Goal: Transaction & Acquisition: Purchase product/service

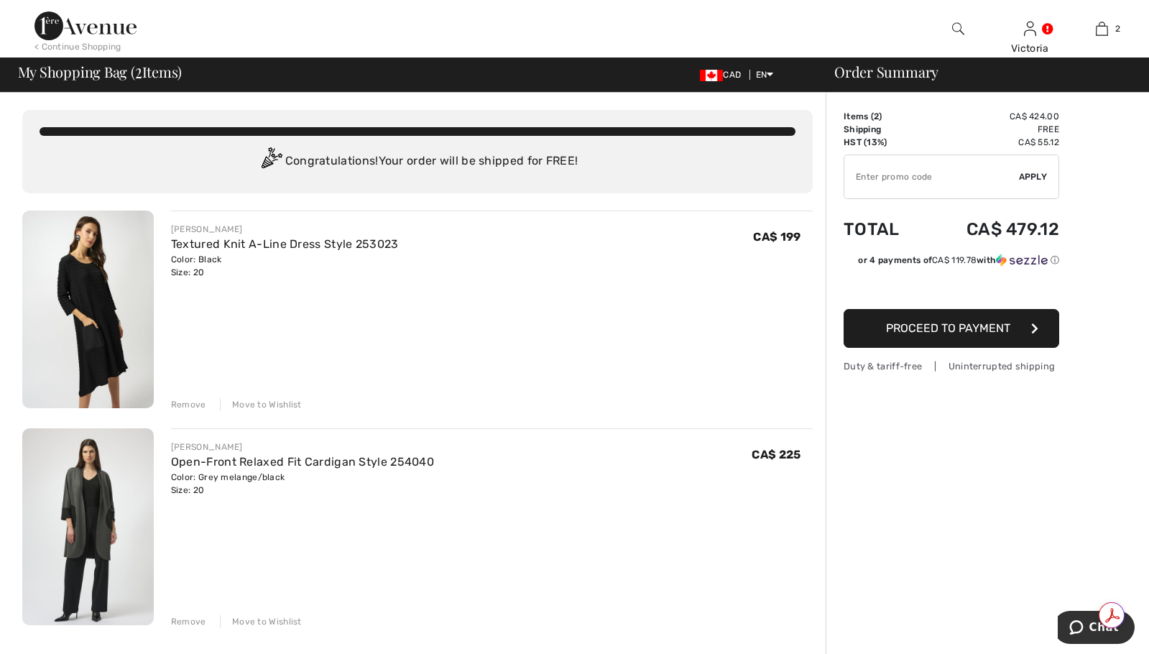
click at [109, 267] on img at bounding box center [87, 309] width 131 height 198
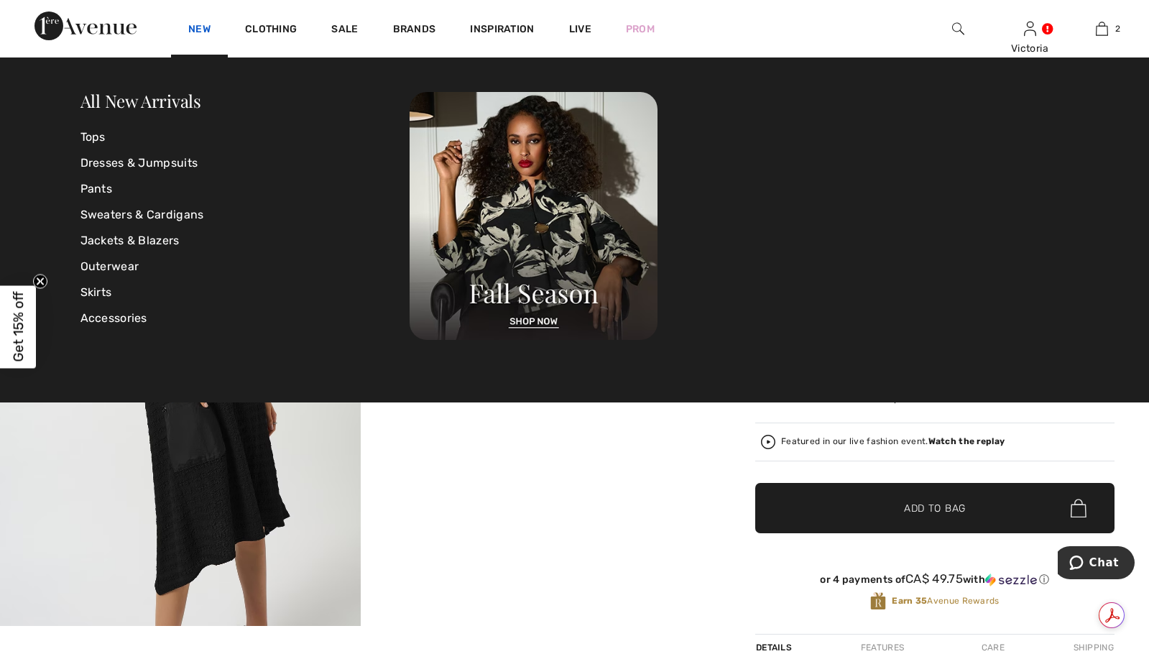
click at [202, 31] on link "New" at bounding box center [199, 30] width 22 height 15
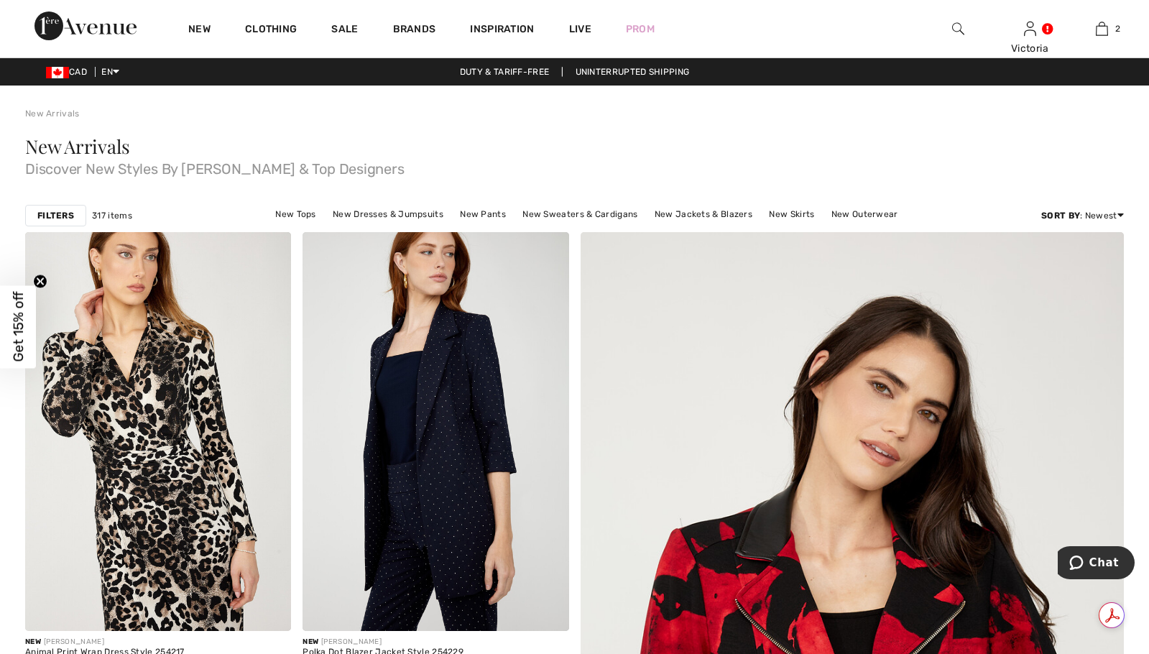
click at [48, 219] on strong "Filters" at bounding box center [55, 215] width 37 height 13
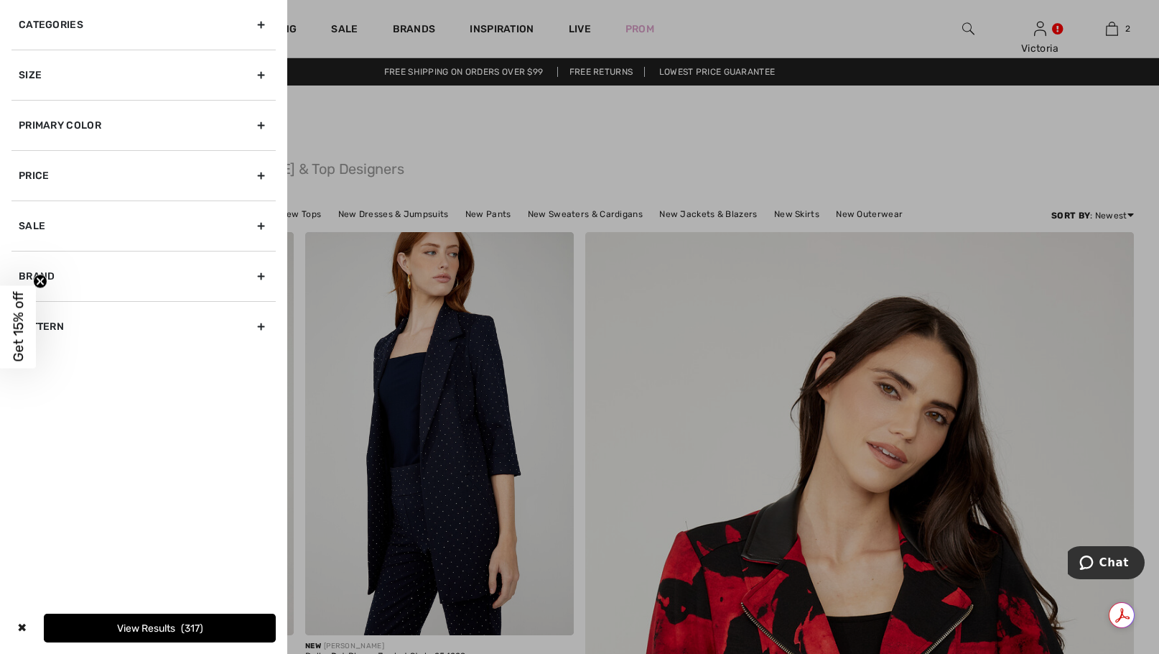
click at [266, 278] on div "Brand" at bounding box center [143, 276] width 264 height 50
click at [86, 309] on label "[PERSON_NAME]" at bounding box center [147, 307] width 257 height 13
click at [29, 309] on input"] "[PERSON_NAME]" at bounding box center [24, 307] width 11 height 11
checkbox input"] "true"
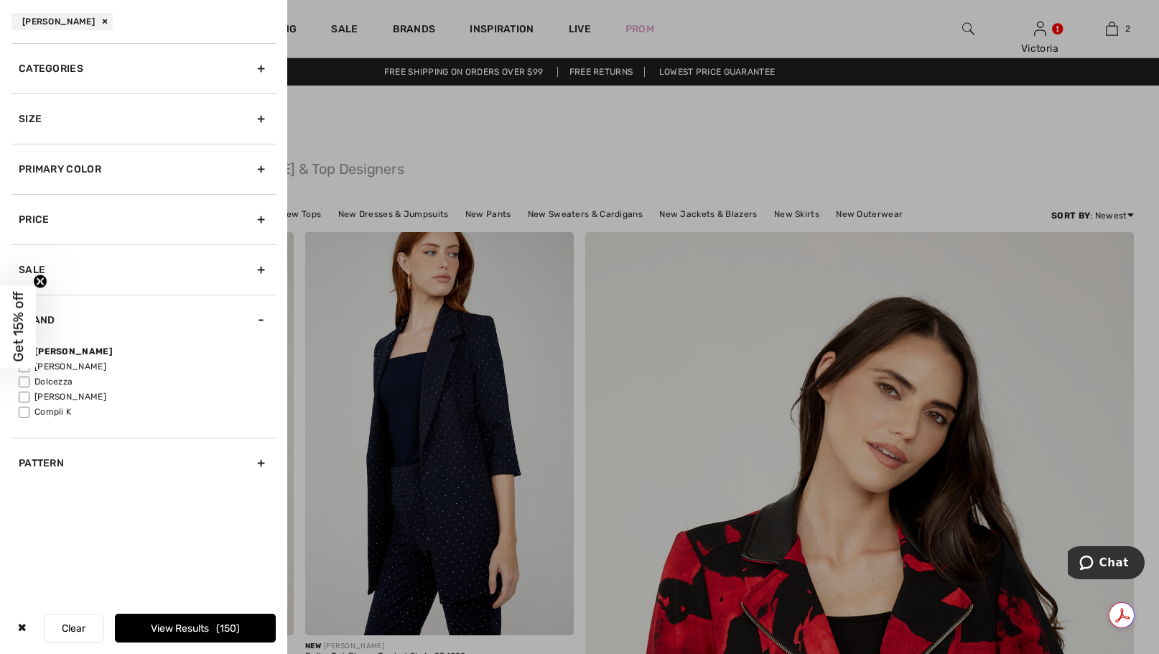
click at [200, 630] on button "View Results 150" at bounding box center [195, 627] width 161 height 29
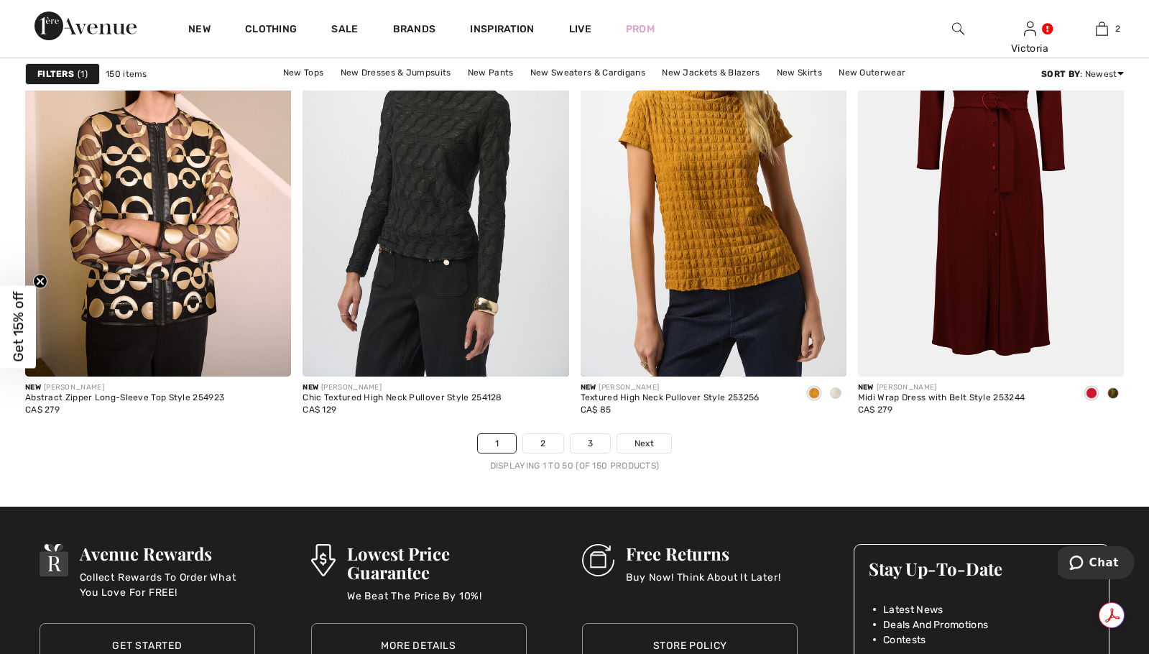
scroll to position [6861, 0]
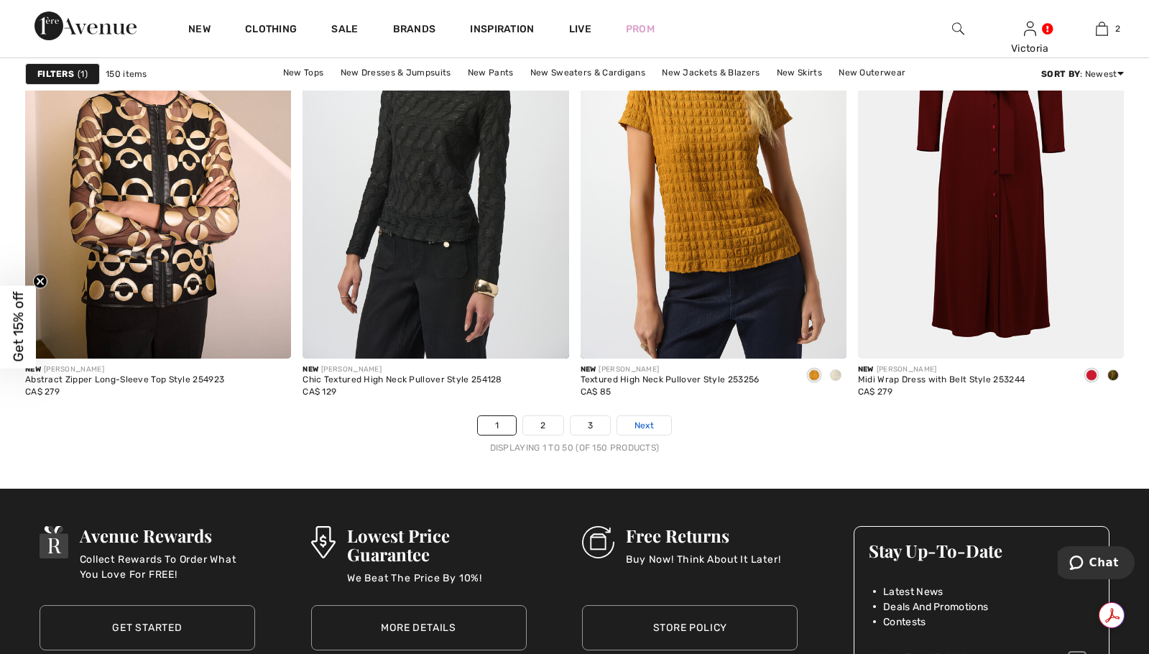
click at [650, 427] on span "Next" at bounding box center [643, 425] width 19 height 13
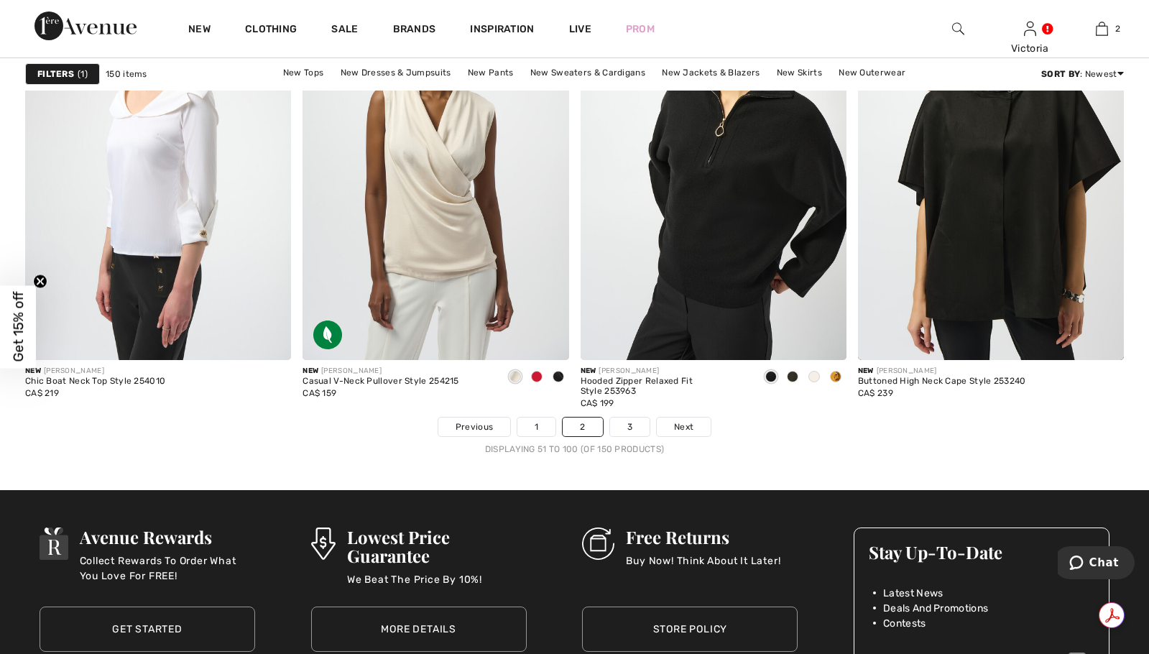
scroll to position [6815, 0]
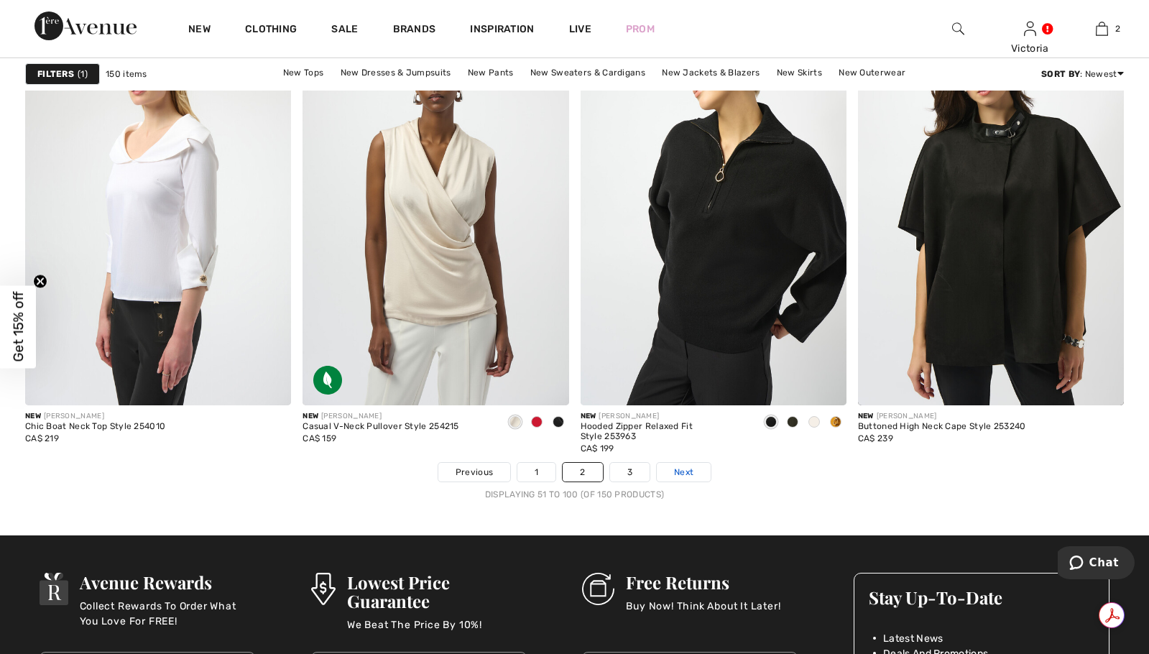
click at [675, 466] on span "Next" at bounding box center [683, 471] width 19 height 13
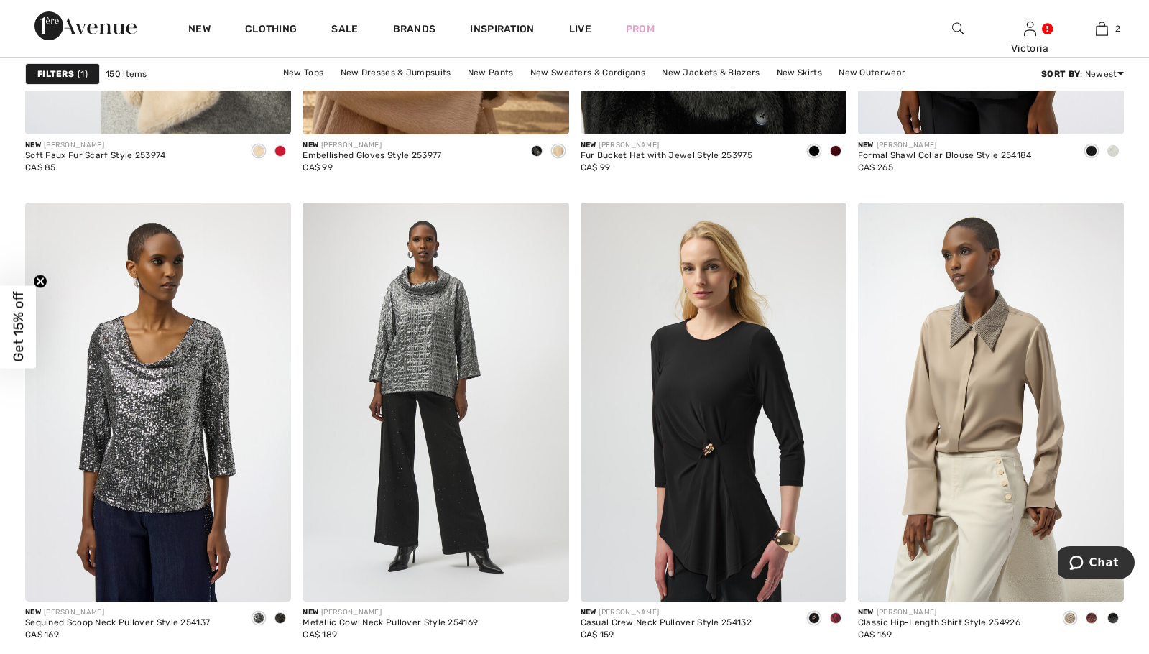
scroll to position [3055, 0]
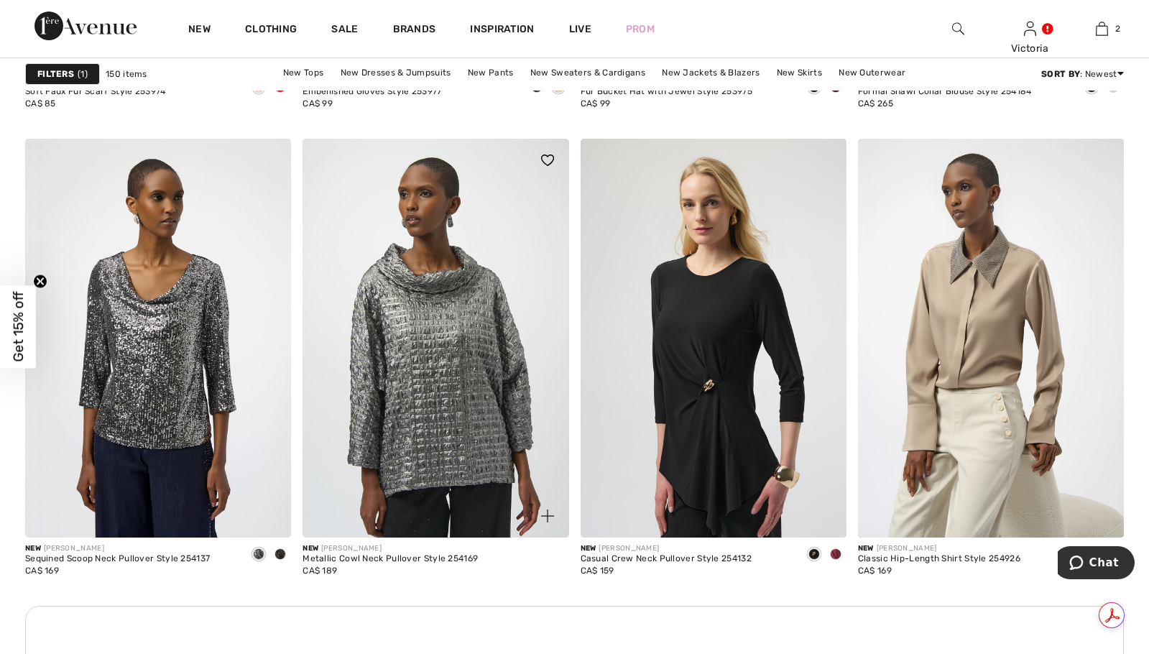
click at [427, 403] on img at bounding box center [435, 338] width 266 height 399
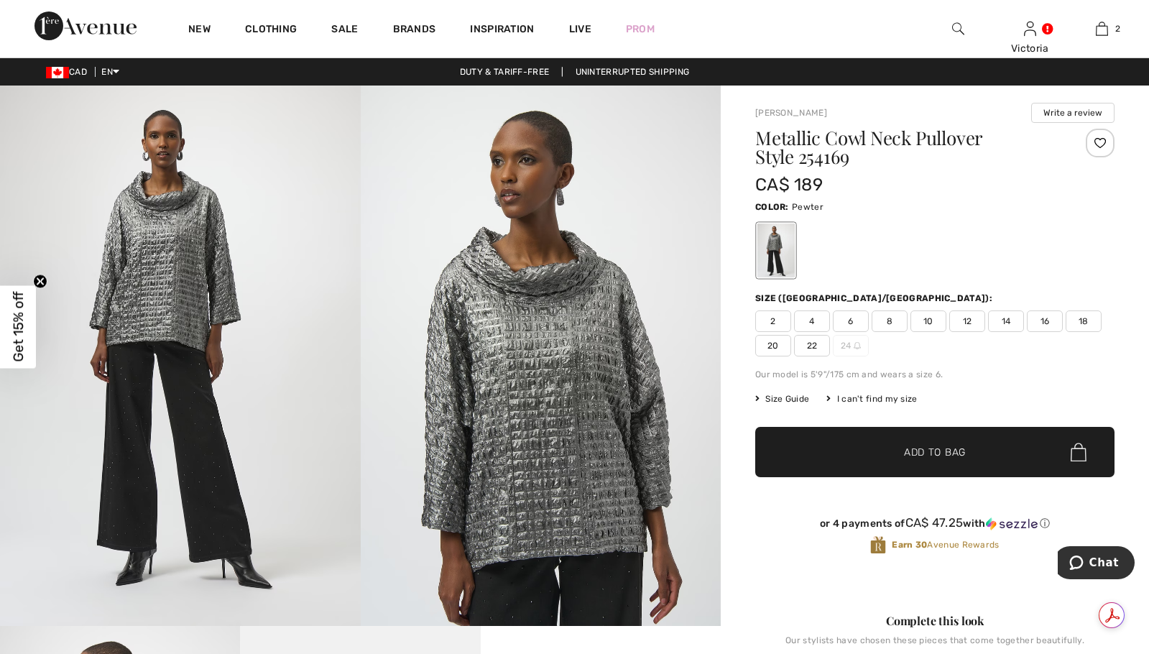
click at [769, 348] on span "20" at bounding box center [773, 346] width 36 height 22
click at [915, 464] on span "✔ Added to Bag Add to Bag" at bounding box center [934, 452] width 359 height 50
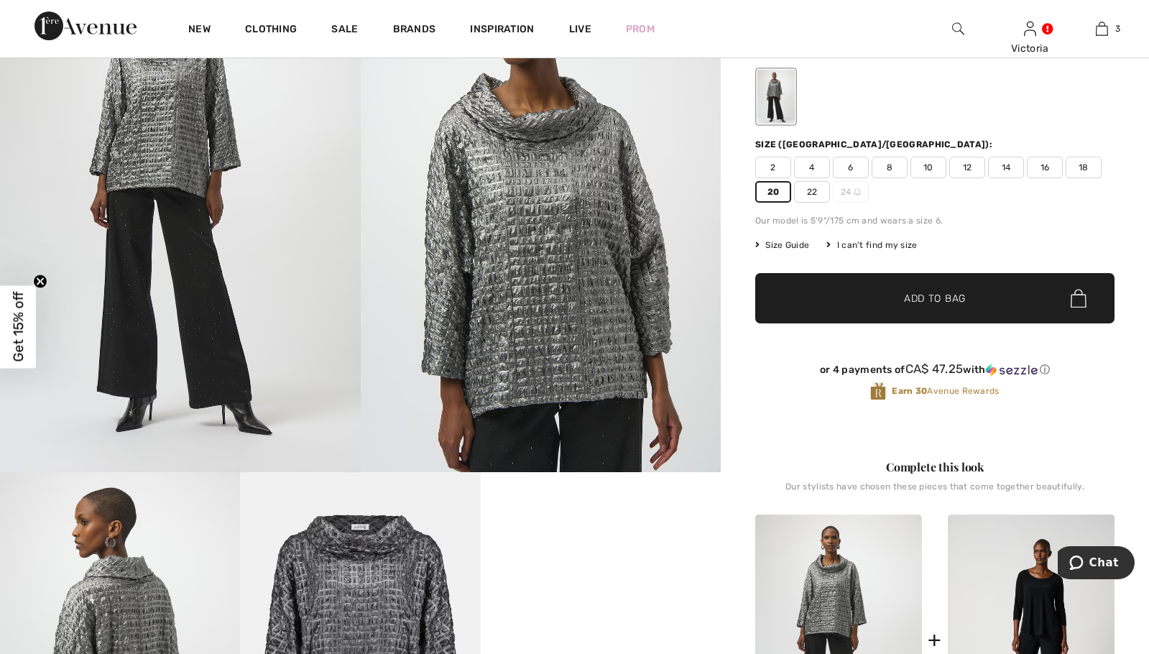
scroll to position [108, 0]
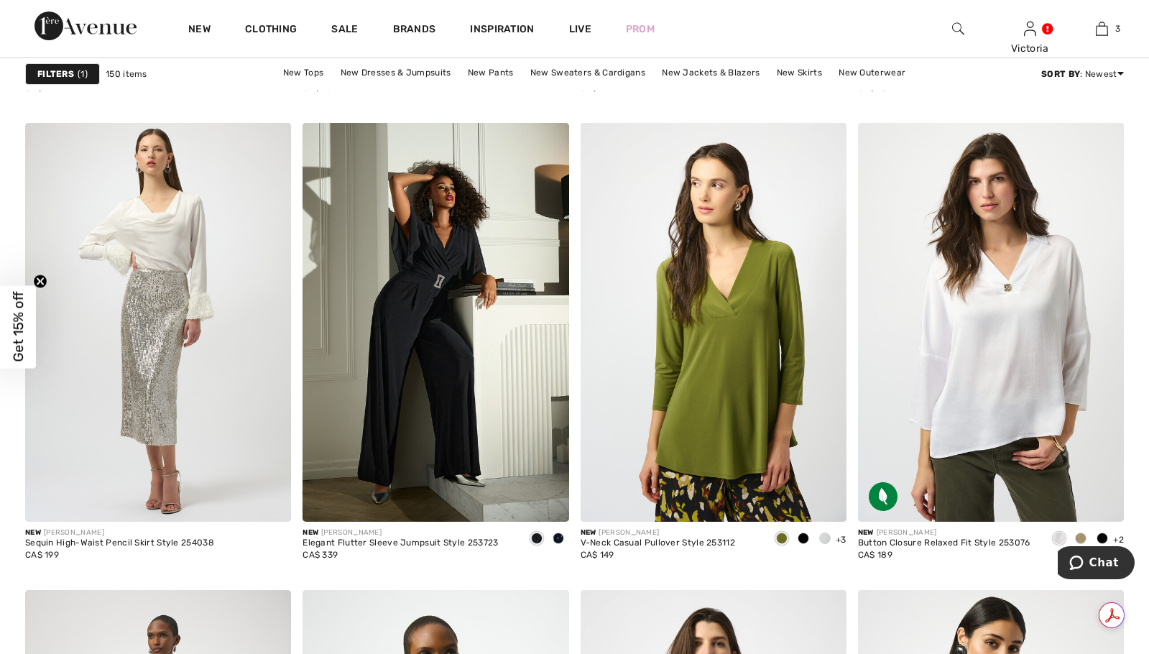
scroll to position [6177, 0]
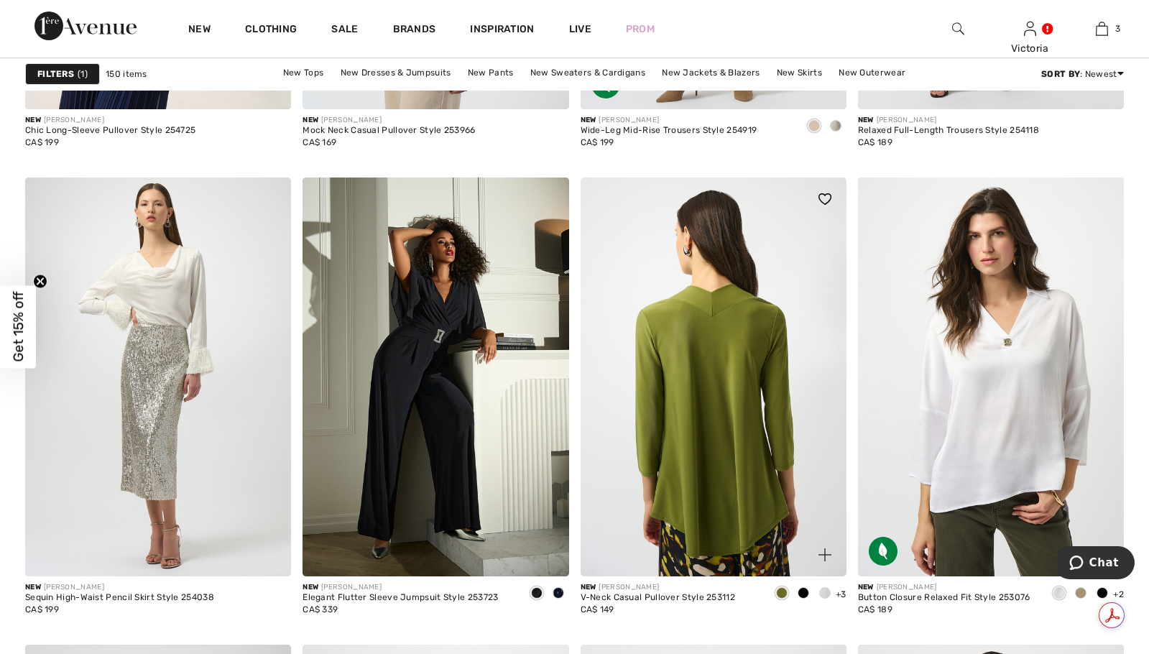
click at [753, 394] on img at bounding box center [713, 376] width 266 height 399
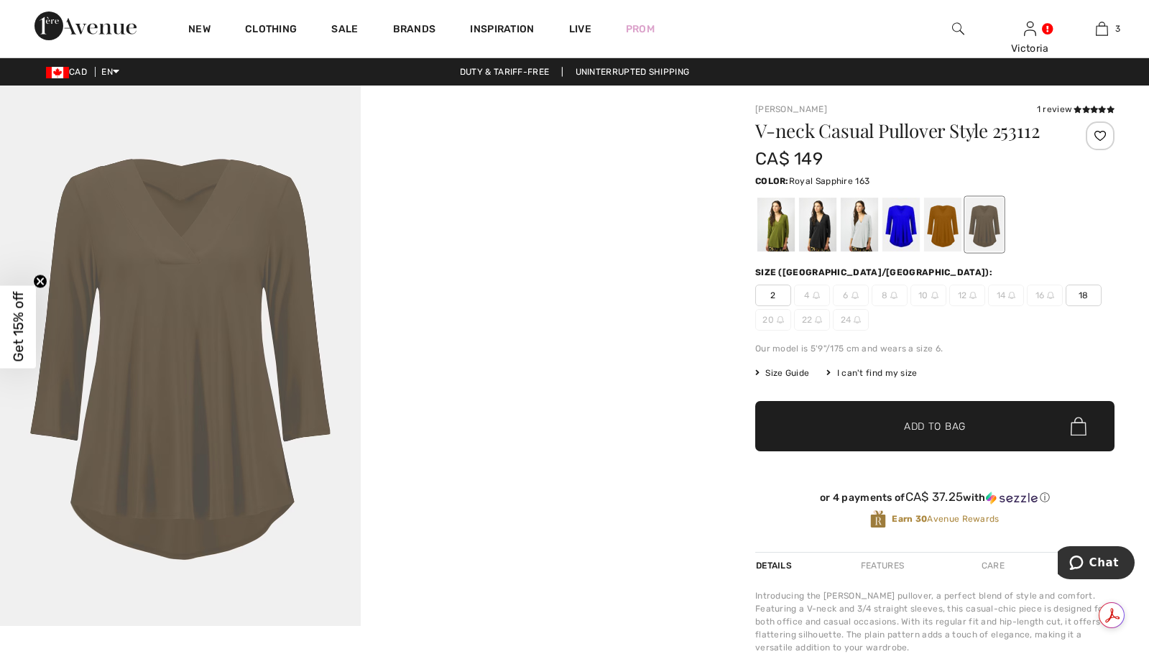
click at [902, 231] on div at bounding box center [900, 225] width 37 height 54
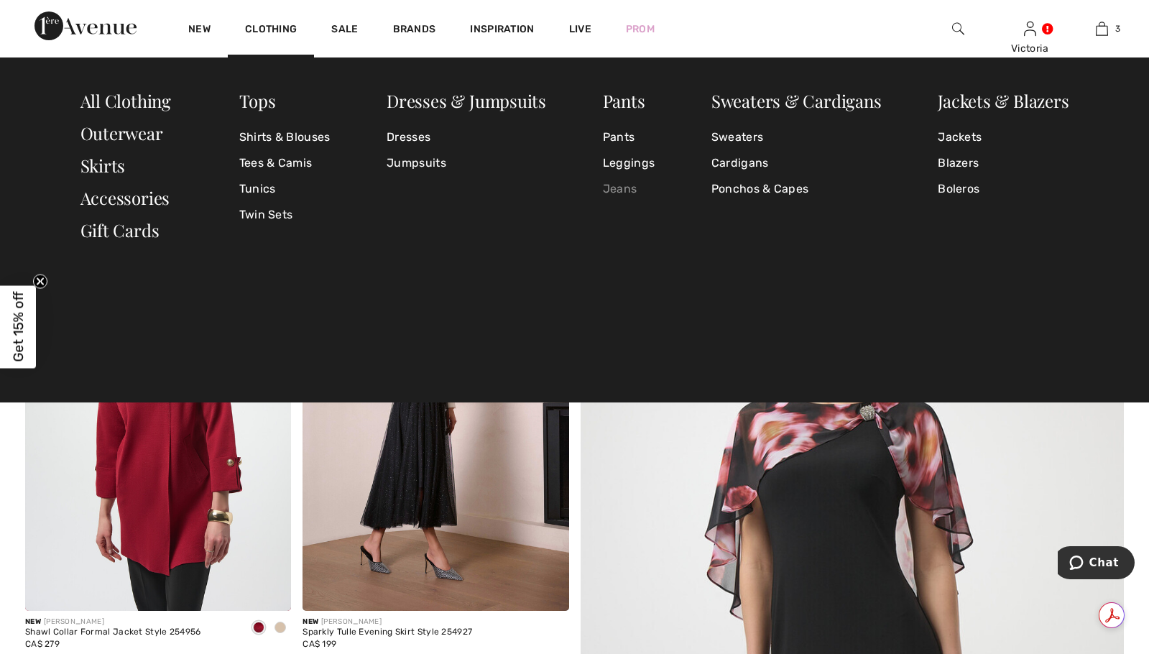
click at [626, 185] on link "Jeans" at bounding box center [629, 189] width 52 height 26
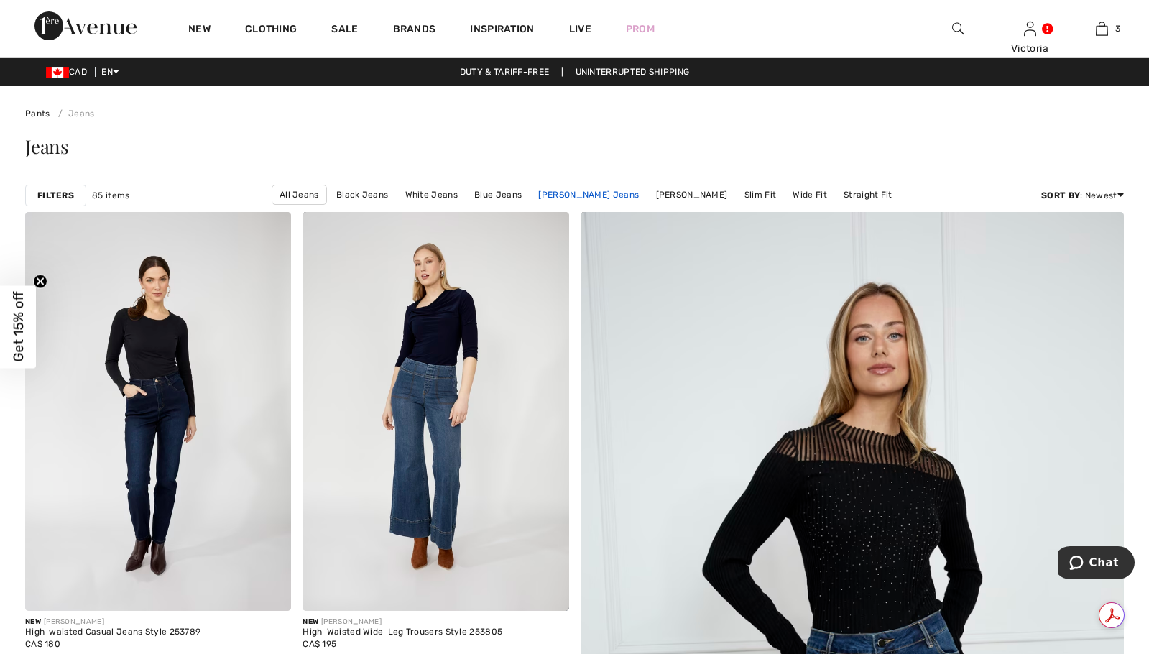
click at [592, 192] on link "[PERSON_NAME] Jeans" at bounding box center [588, 194] width 115 height 19
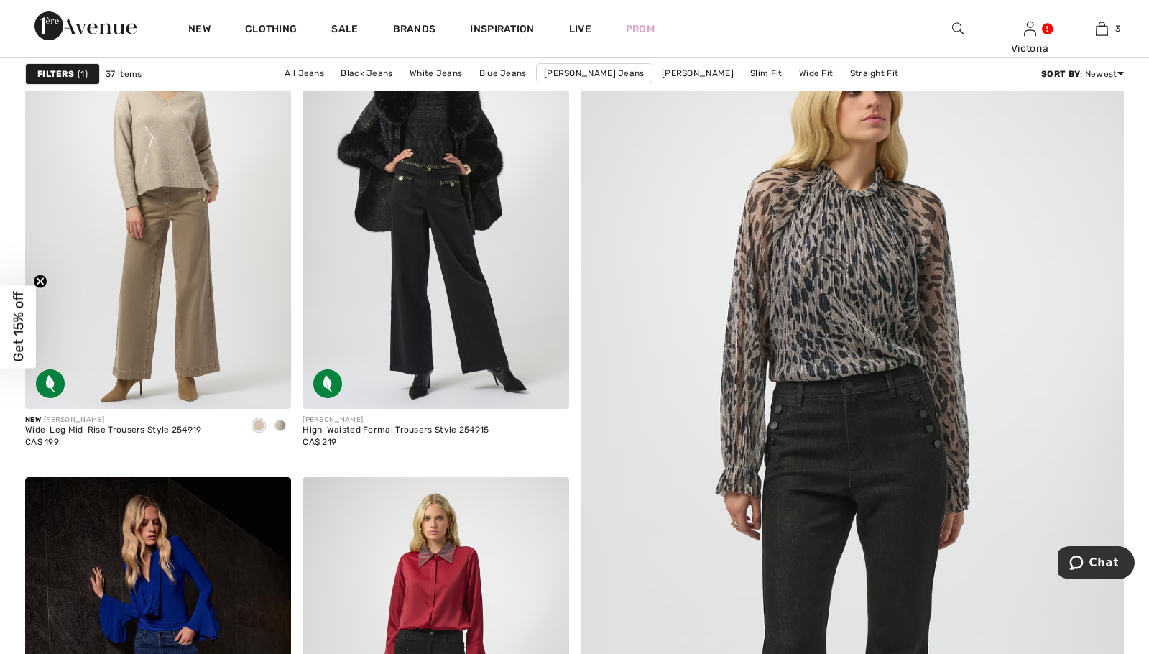
scroll to position [180, 0]
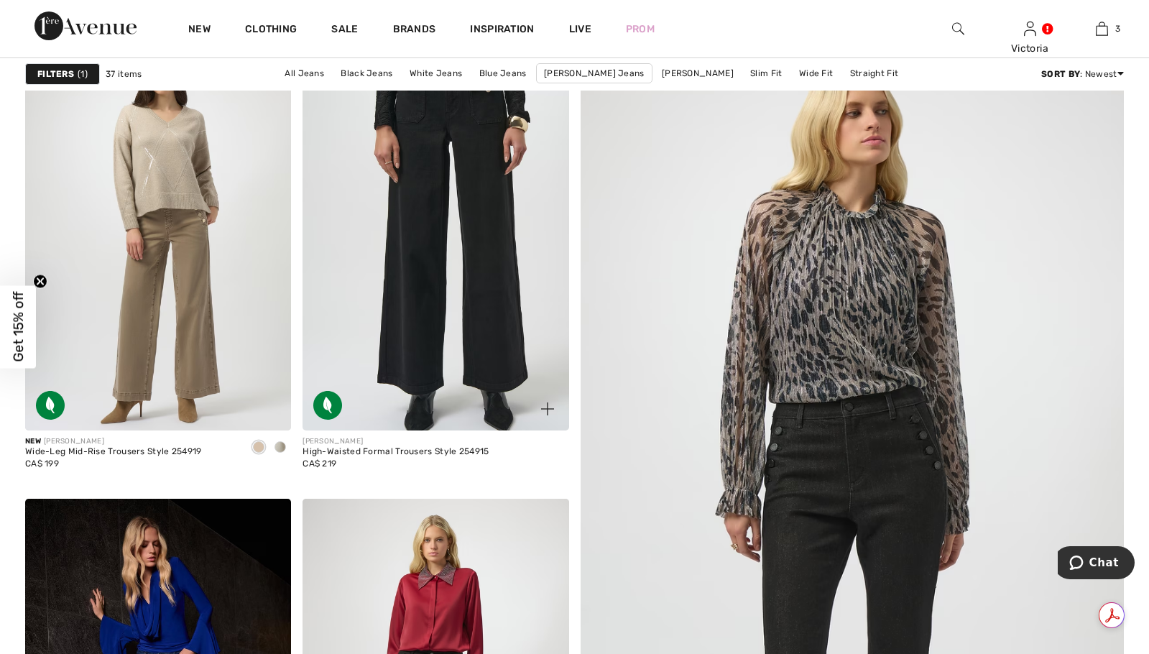
click at [441, 265] on img at bounding box center [435, 231] width 266 height 399
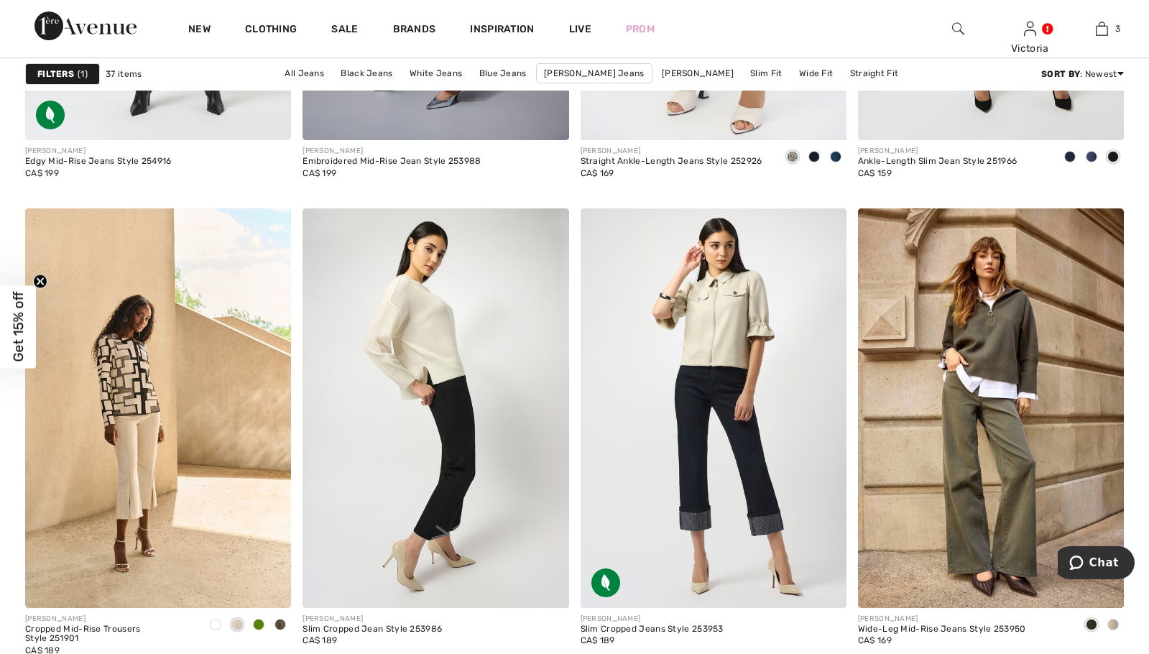
scroll to position [1520, 0]
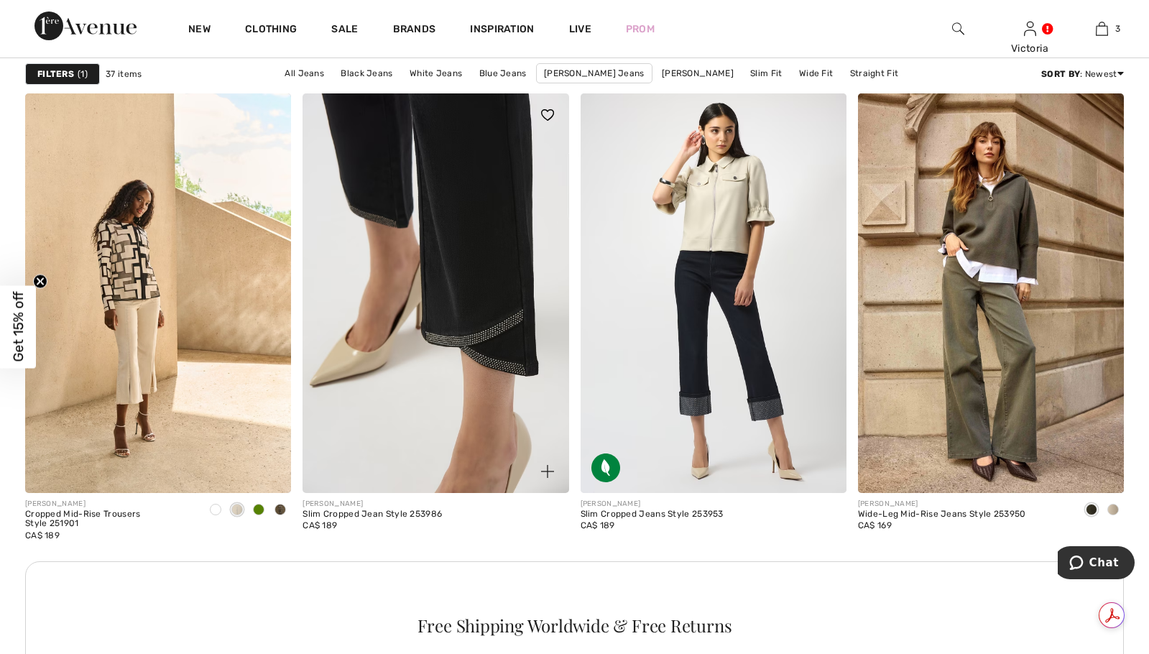
click at [504, 279] on img at bounding box center [435, 292] width 266 height 399
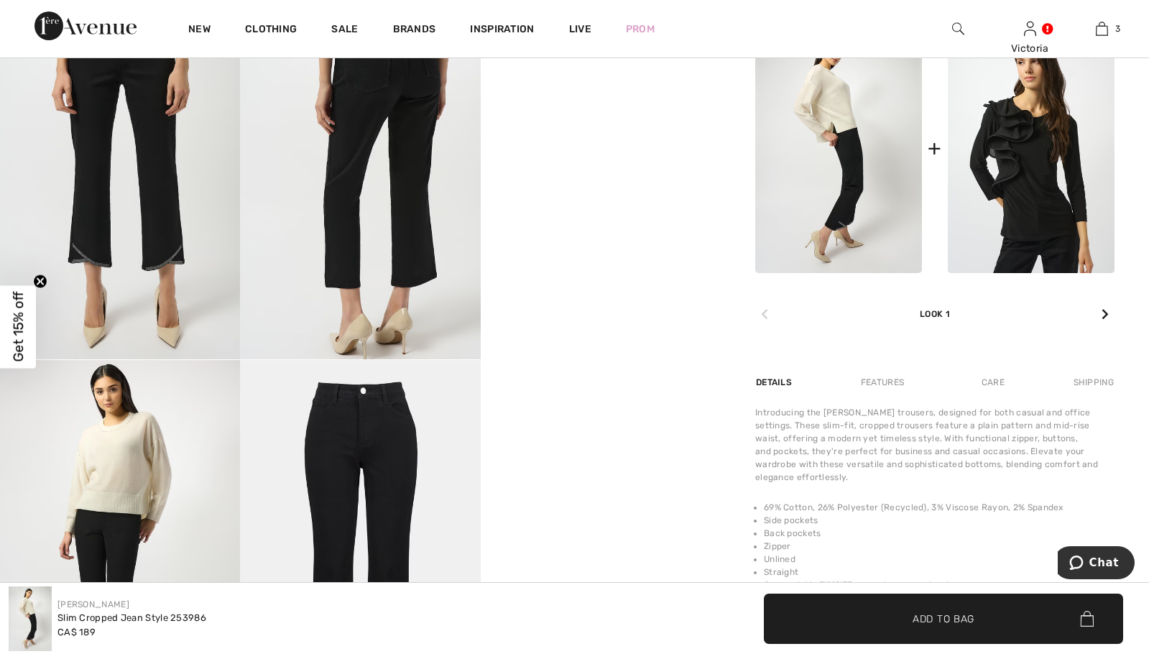
scroll to position [641, 0]
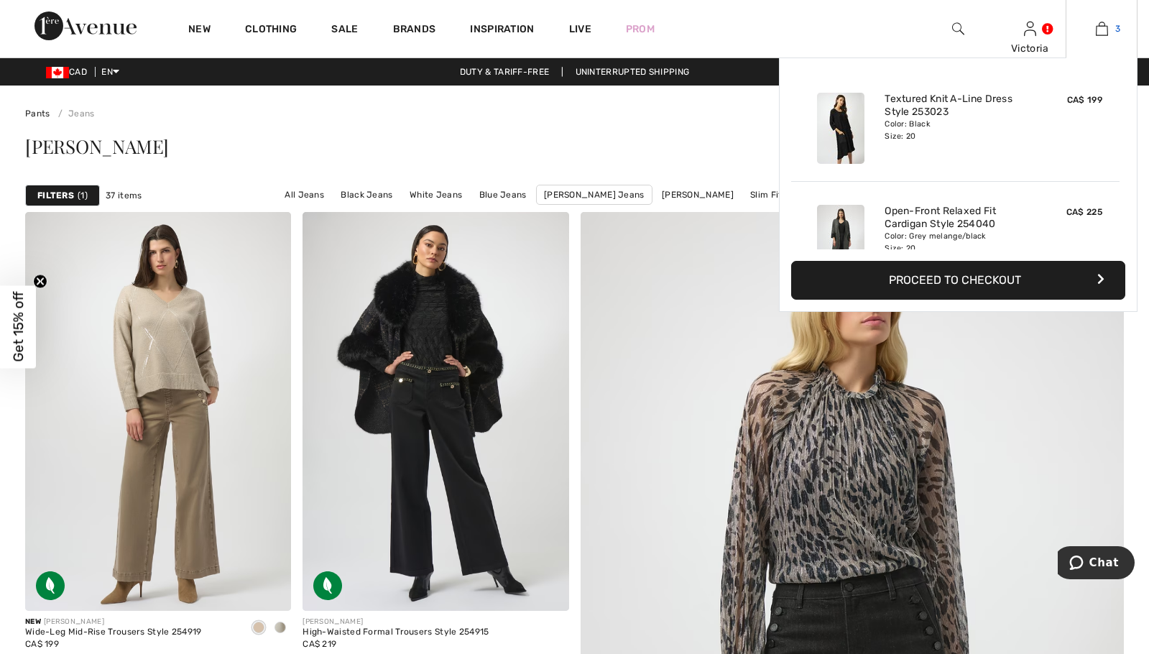
click at [1096, 20] on img at bounding box center [1101, 28] width 12 height 17
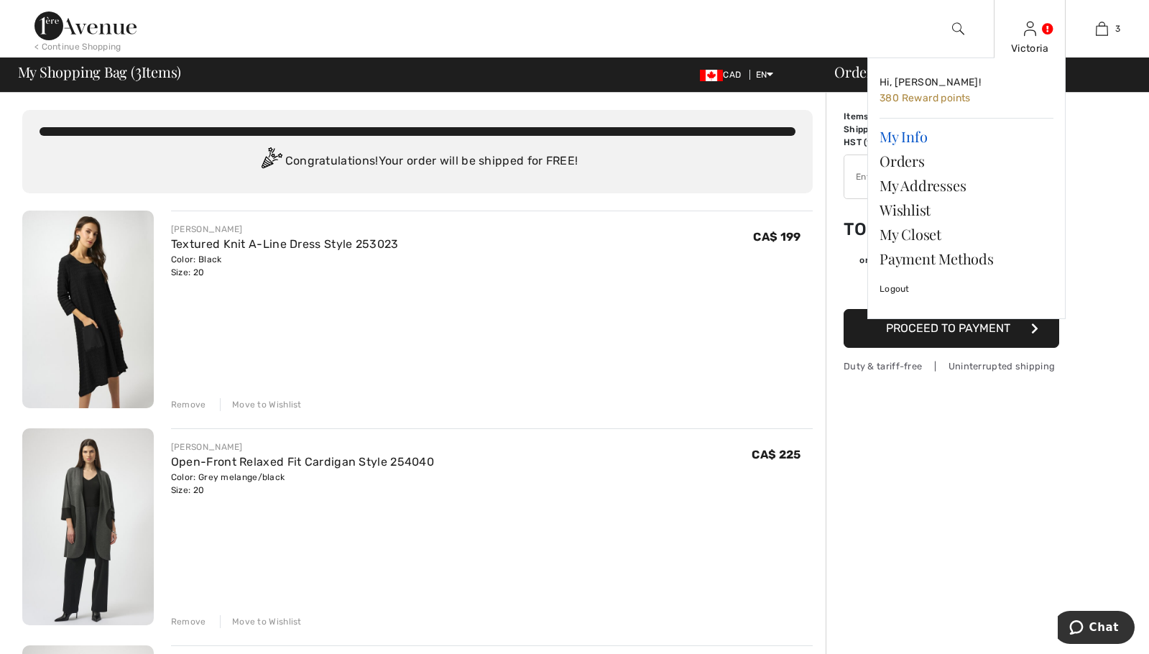
click at [896, 136] on link "My Info" at bounding box center [966, 136] width 174 height 24
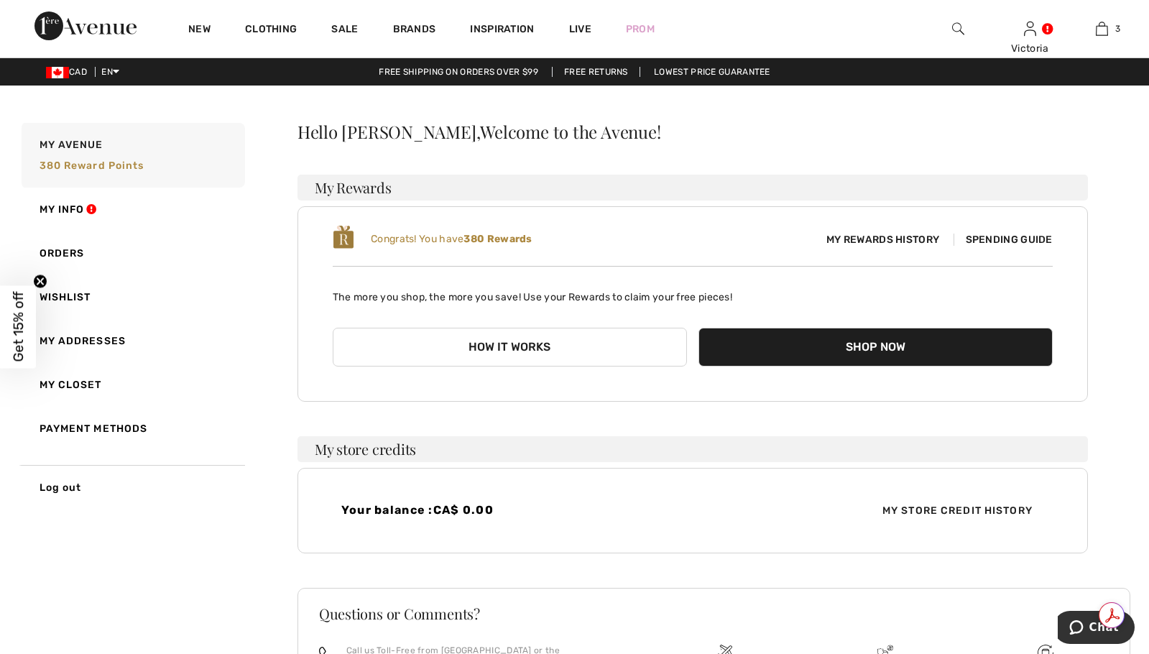
click at [955, 29] on img at bounding box center [958, 28] width 12 height 17
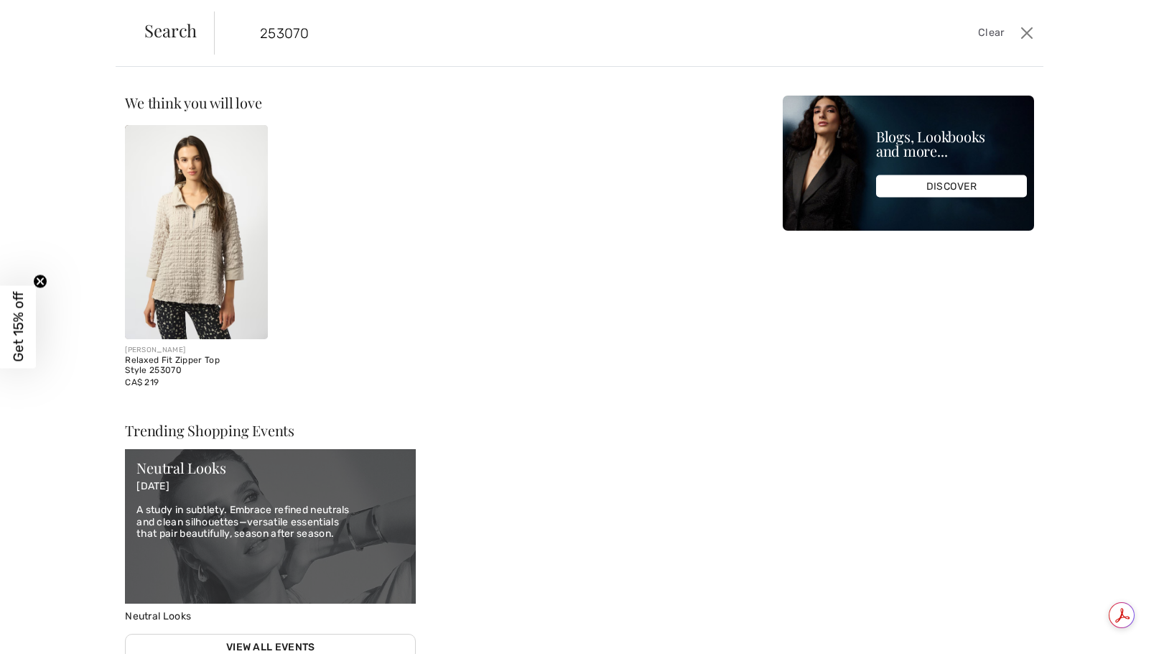
type input "253070"
drag, startPoint x: 189, startPoint y: 241, endPoint x: 212, endPoint y: 226, distance: 27.9
click at [188, 241] on img at bounding box center [196, 232] width 143 height 214
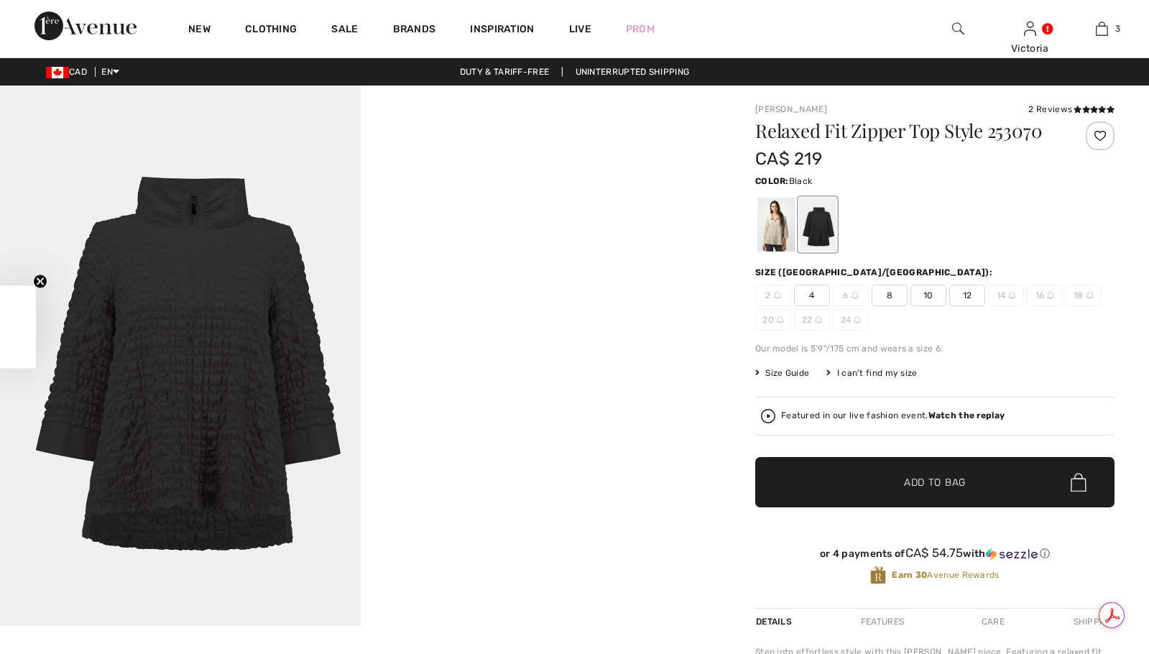
click at [810, 233] on div at bounding box center [817, 225] width 37 height 54
click at [959, 28] on img at bounding box center [958, 28] width 12 height 17
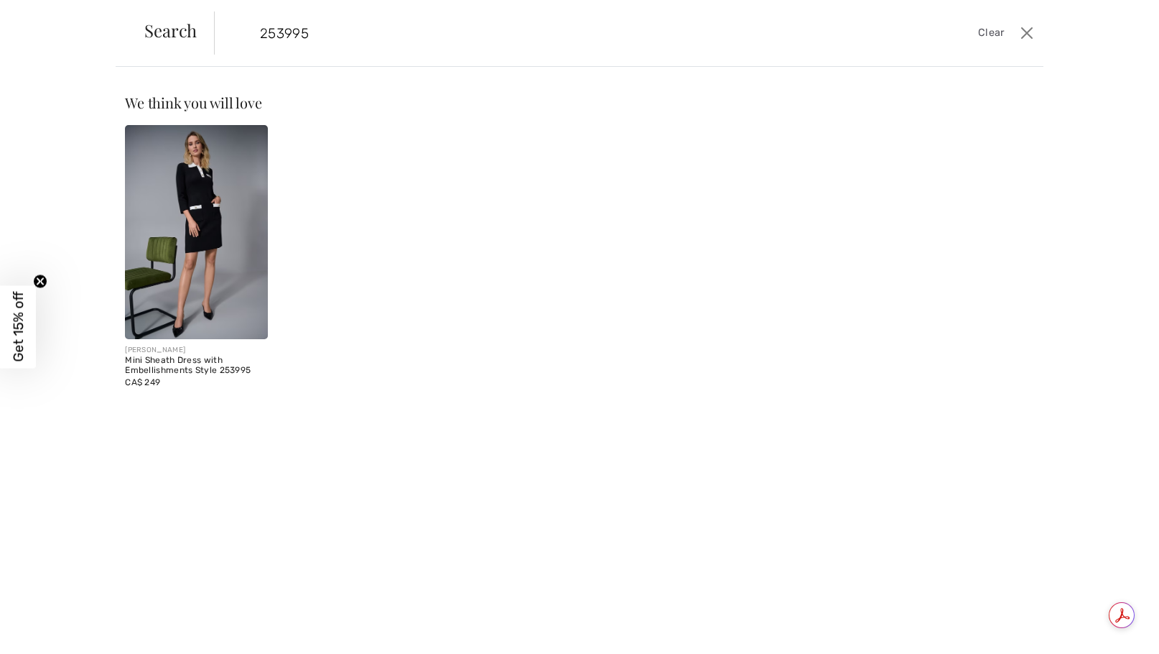
type input "253995"
click at [157, 223] on img at bounding box center [196, 232] width 143 height 214
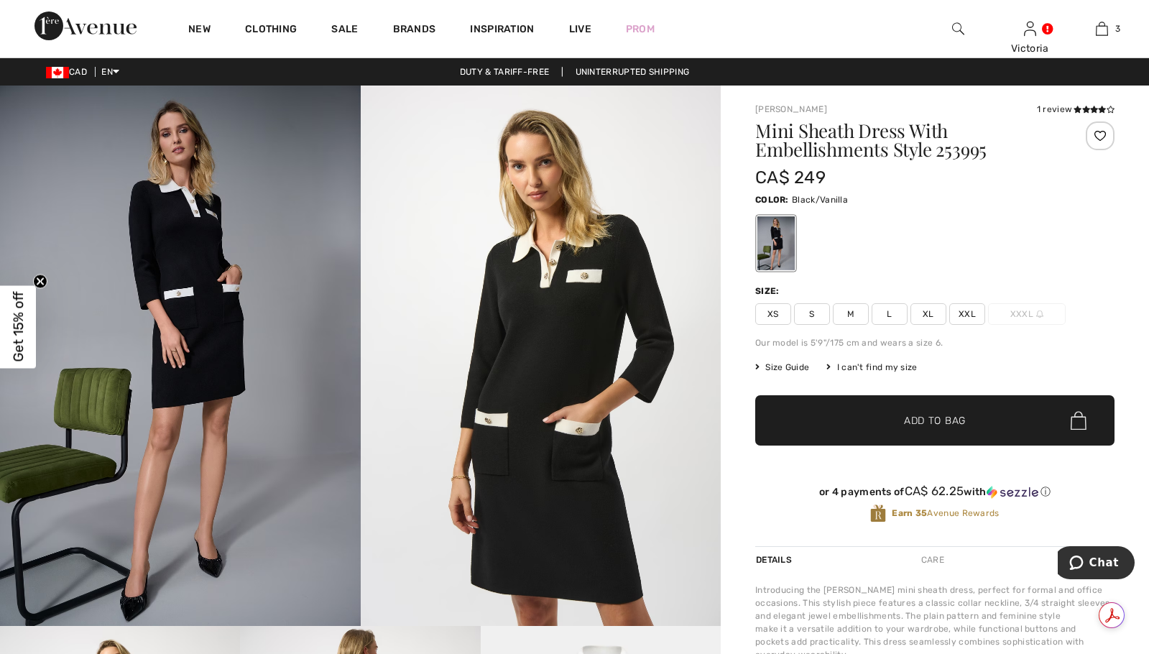
click at [970, 317] on span "XXL" at bounding box center [967, 314] width 36 height 22
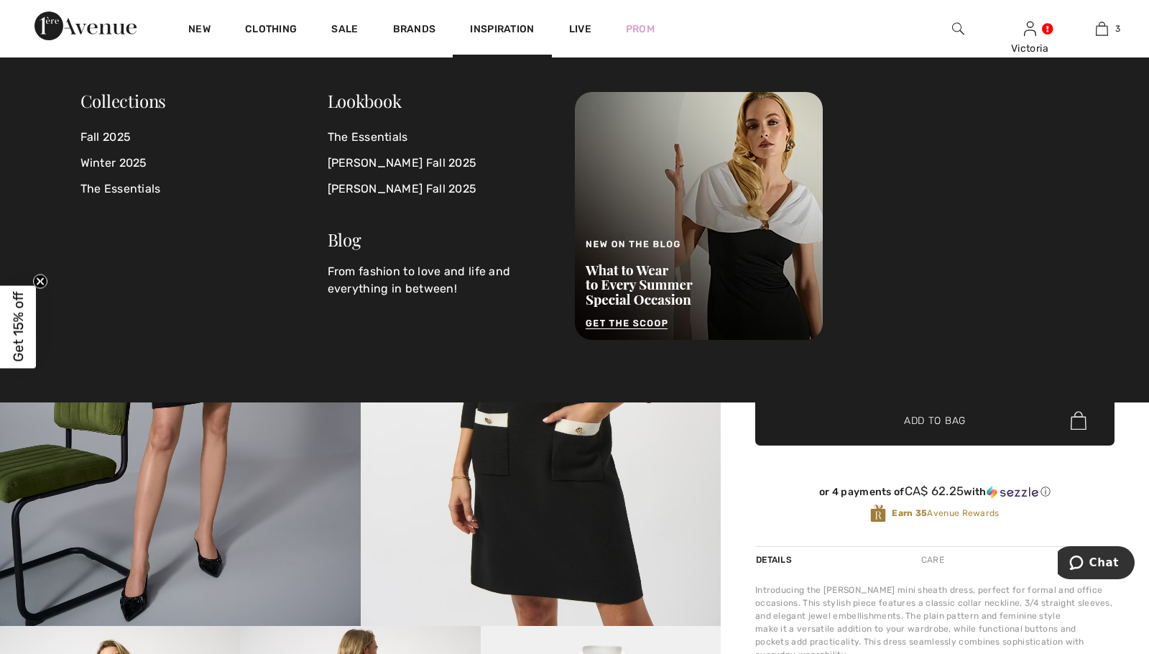
click at [954, 29] on img at bounding box center [958, 28] width 12 height 17
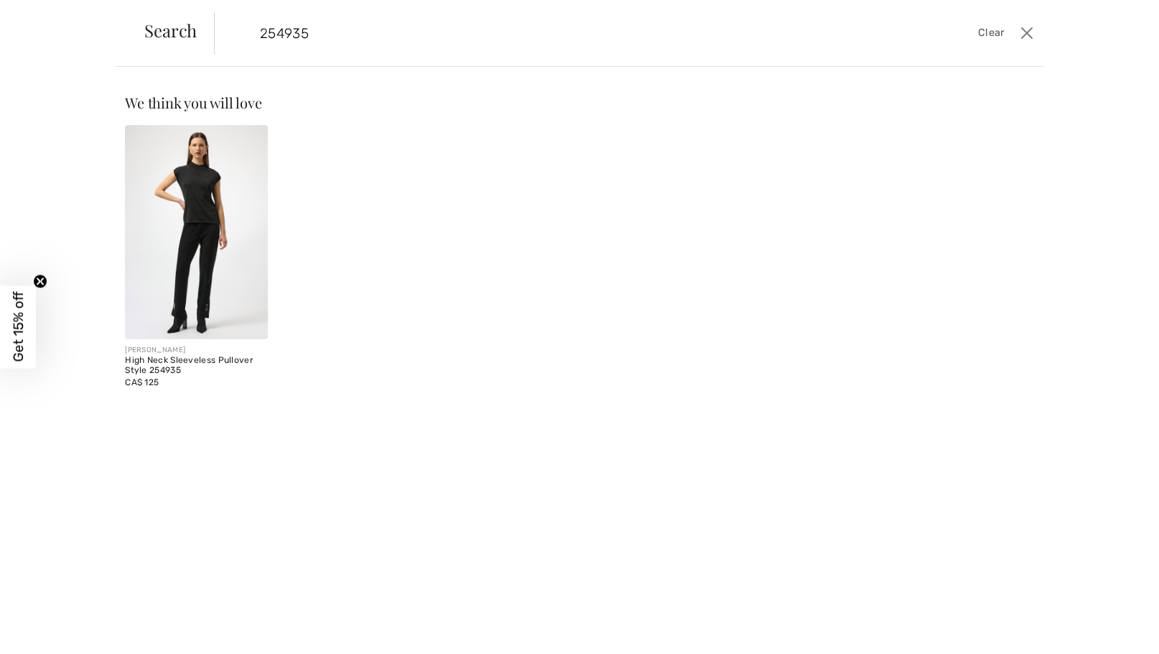
type input "254935"
click at [241, 274] on img at bounding box center [196, 232] width 143 height 214
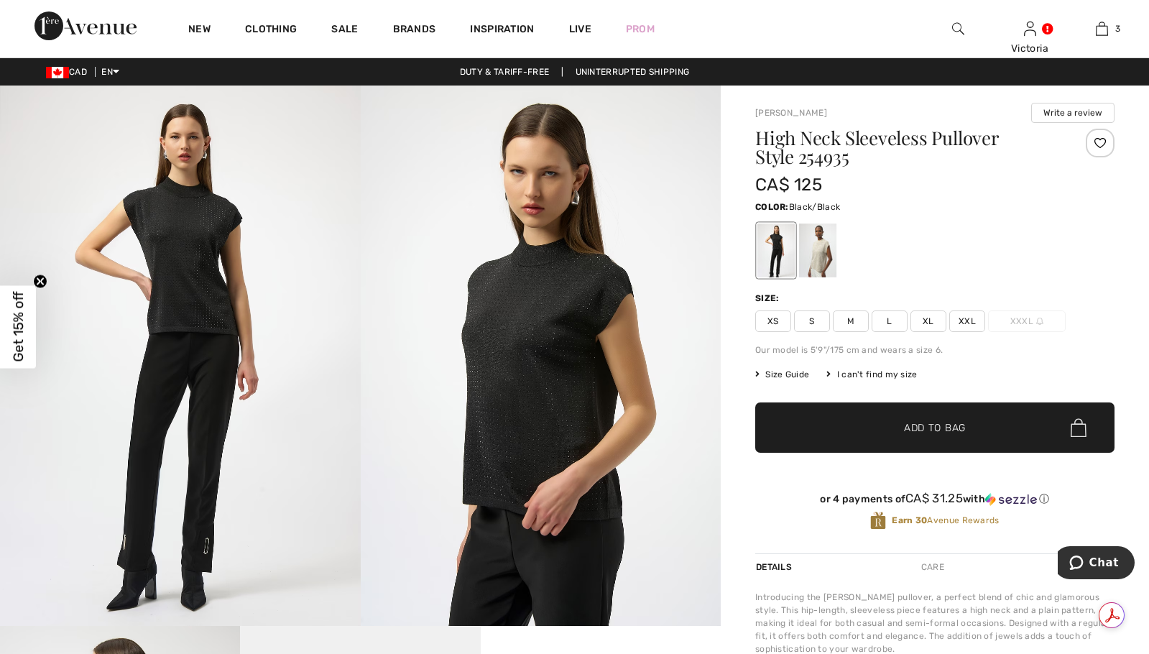
click at [972, 324] on span "XXL" at bounding box center [967, 321] width 36 height 22
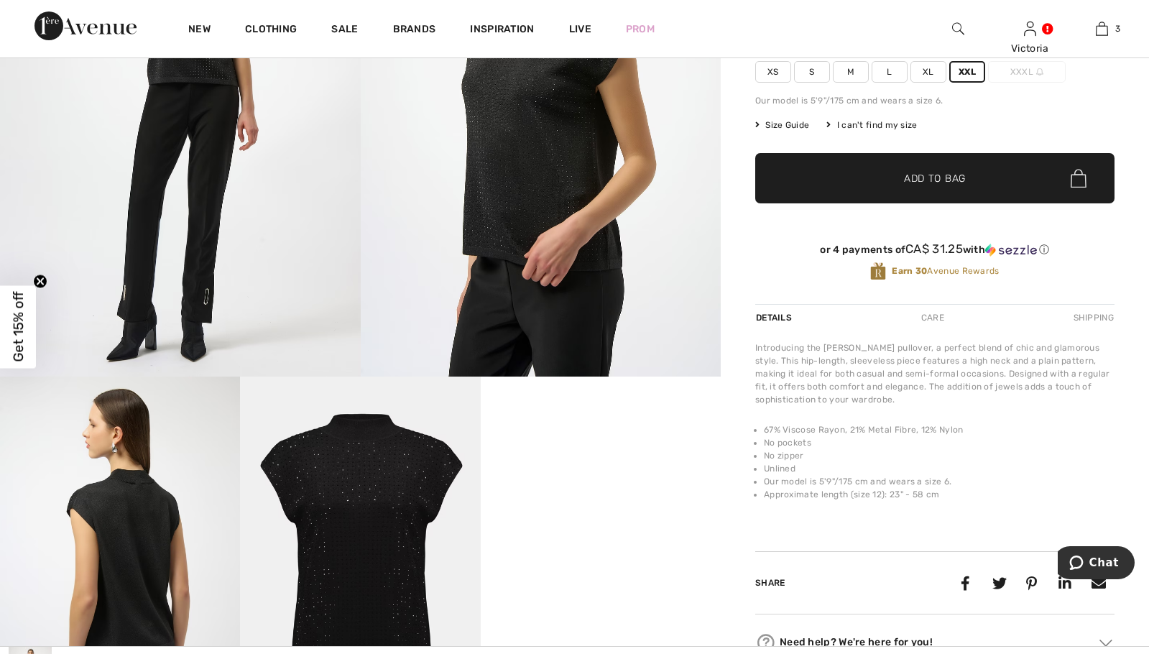
scroll to position [149, 0]
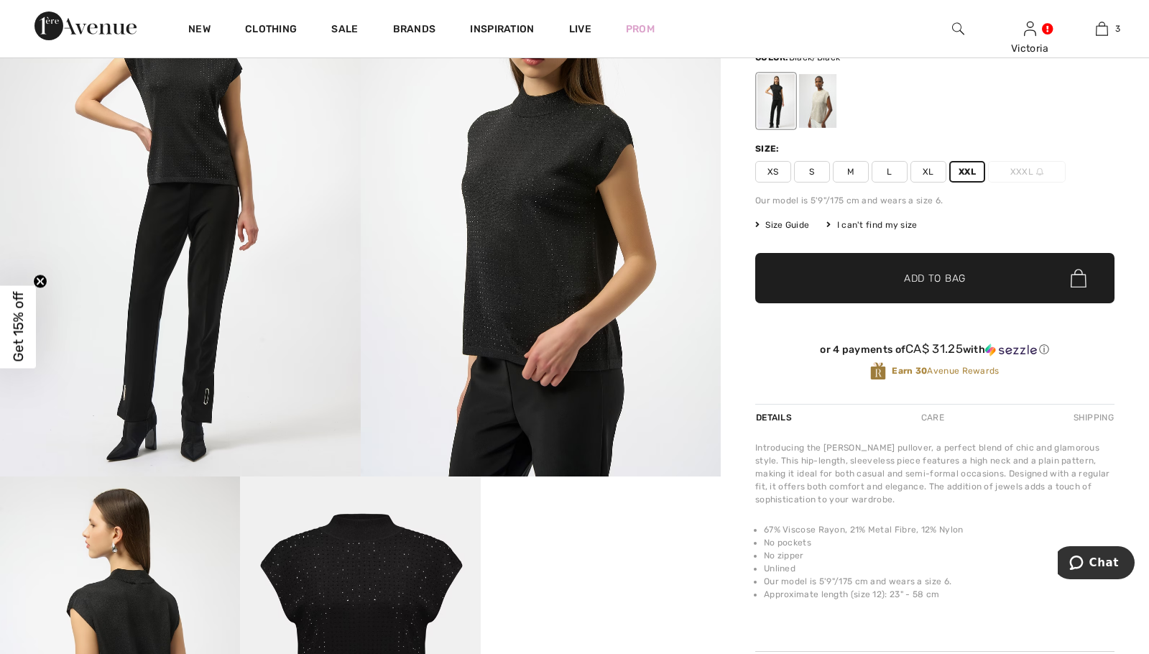
click at [940, 275] on span "Add to Bag" at bounding box center [935, 278] width 62 height 15
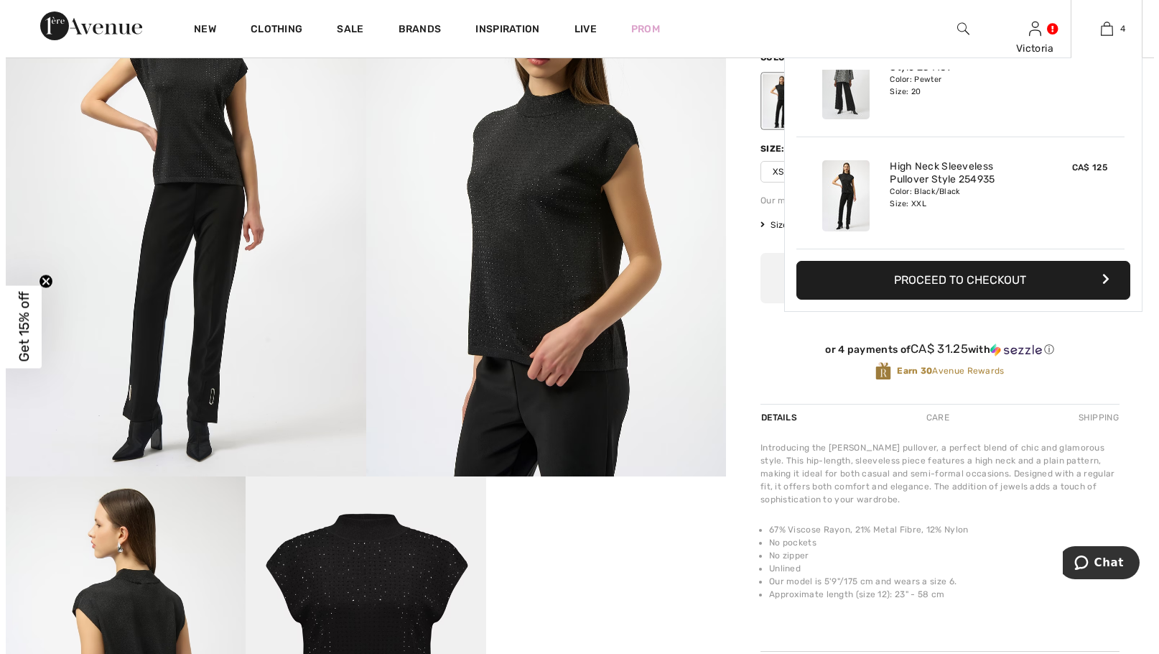
scroll to position [269, 0]
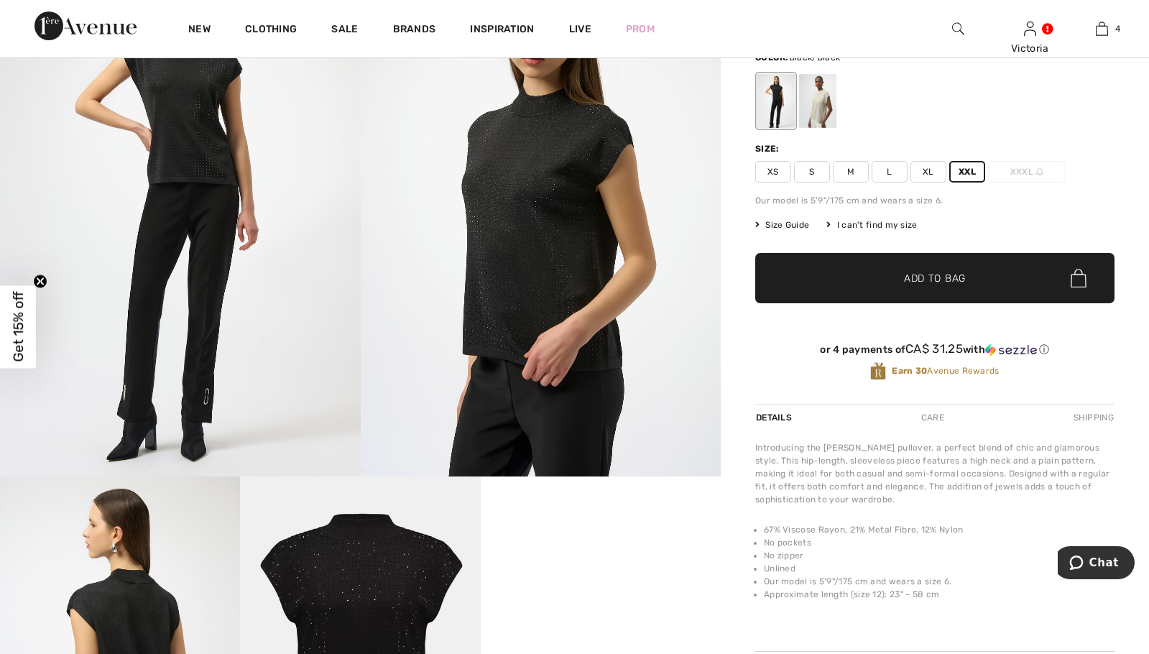
click at [960, 20] on img at bounding box center [958, 28] width 12 height 17
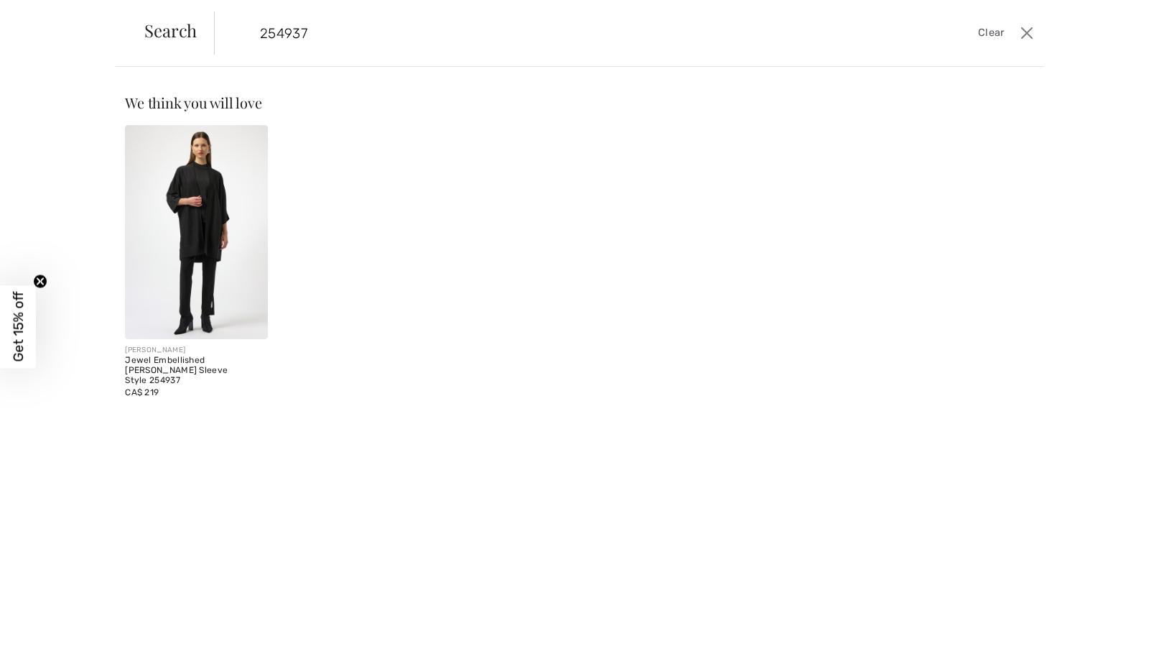
type input "254937"
click at [240, 308] on img at bounding box center [196, 232] width 143 height 214
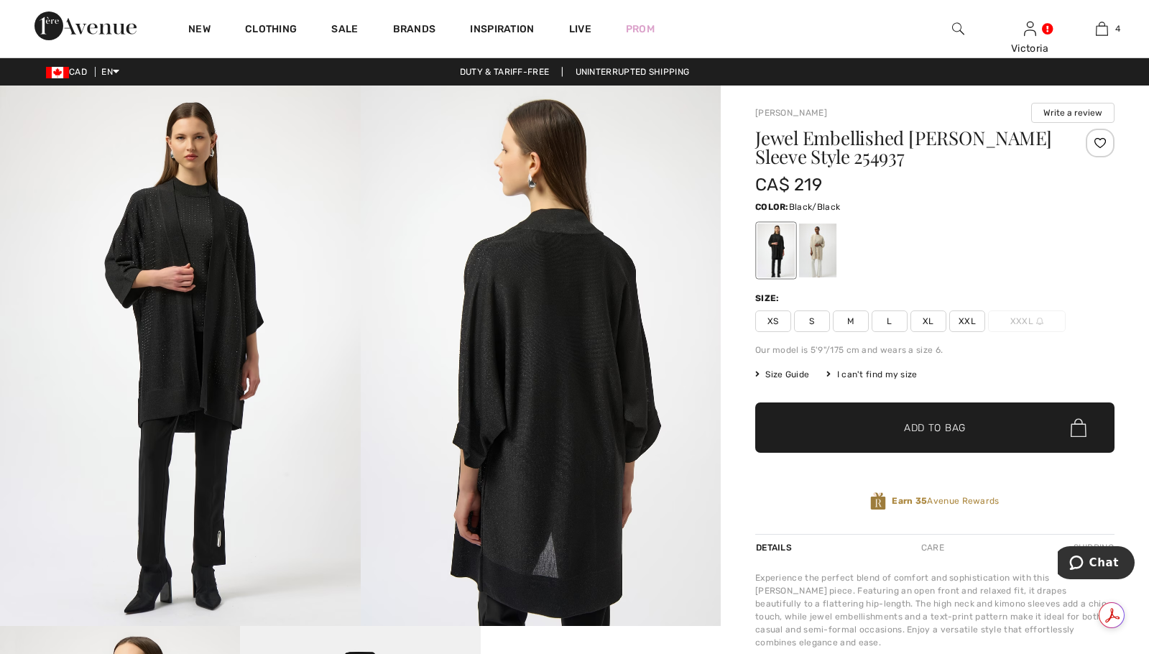
click at [971, 325] on span "XXL" at bounding box center [967, 321] width 36 height 22
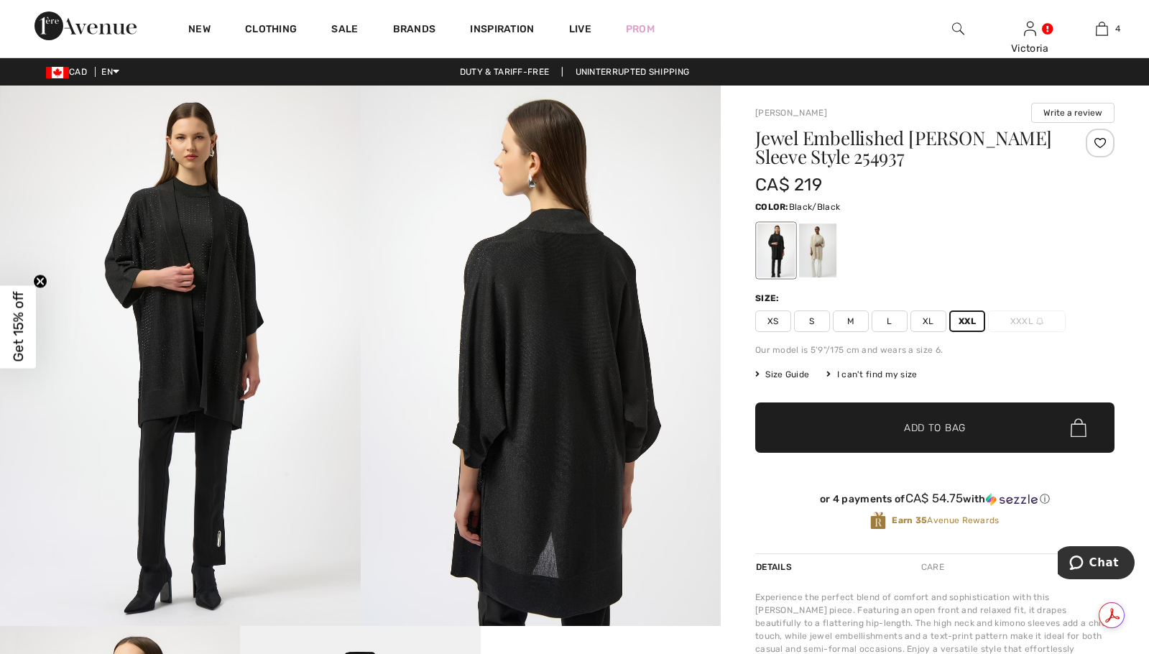
click at [917, 432] on span "Add to Bag" at bounding box center [935, 427] width 62 height 15
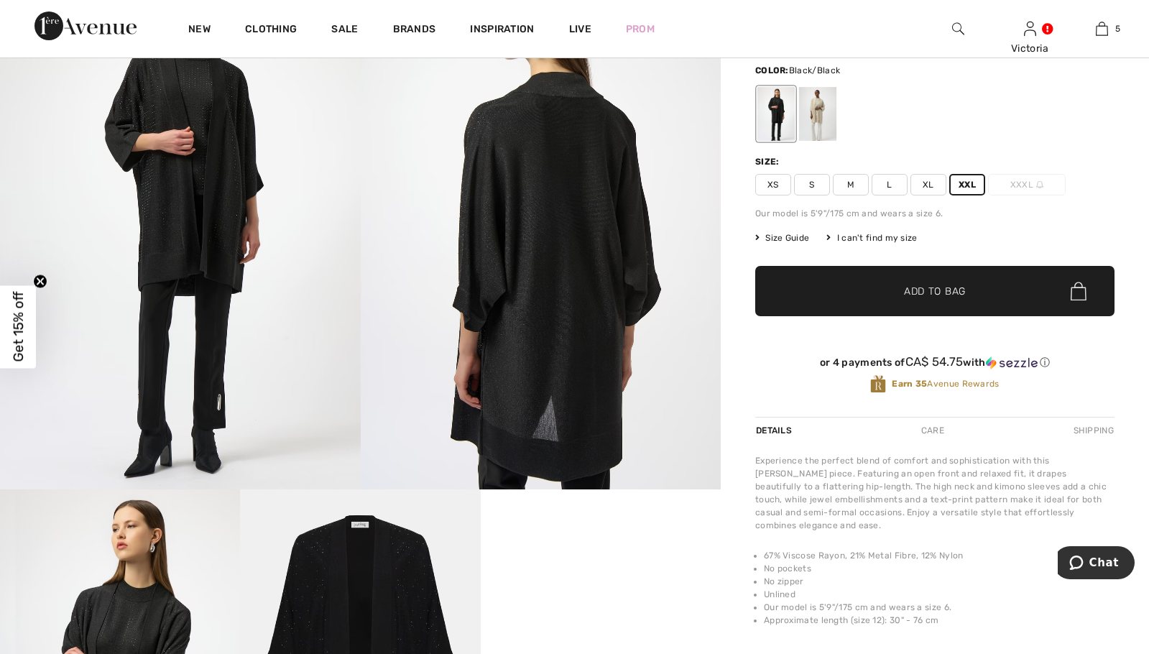
scroll to position [110, 0]
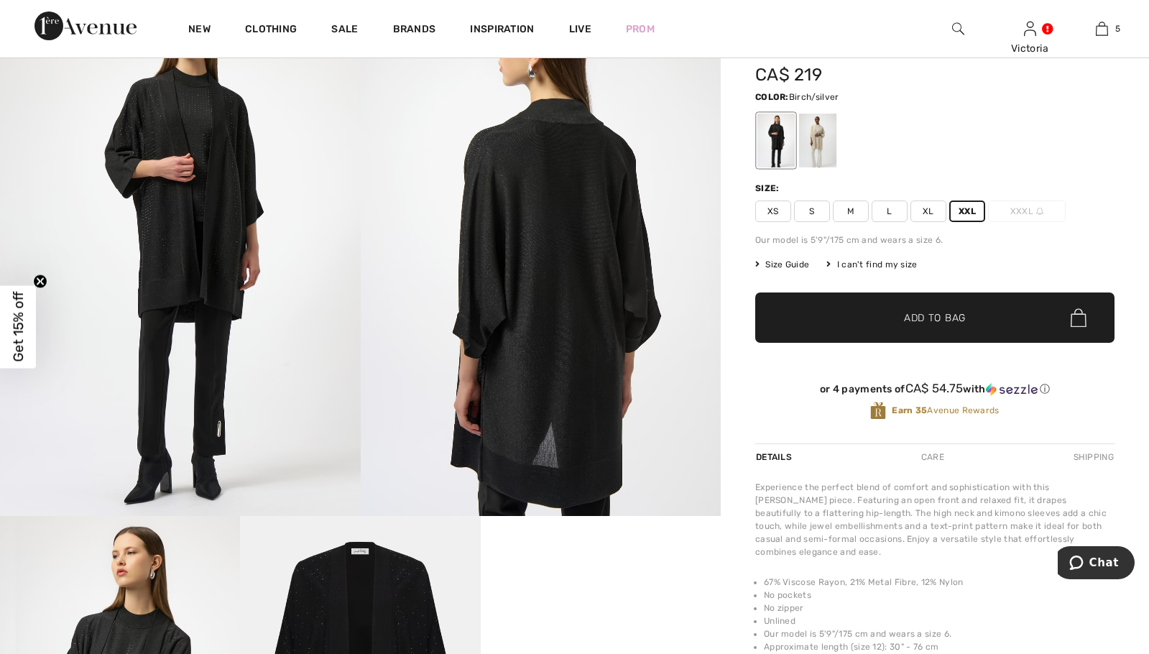
click at [815, 144] on div at bounding box center [817, 140] width 37 height 54
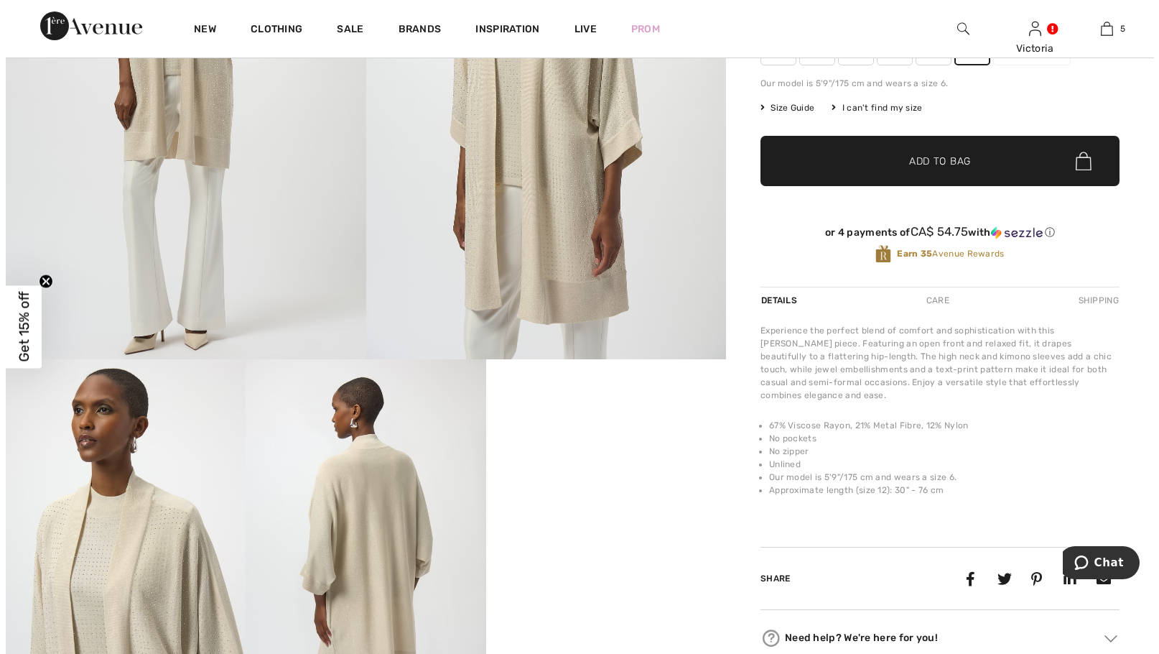
scroll to position [397, 0]
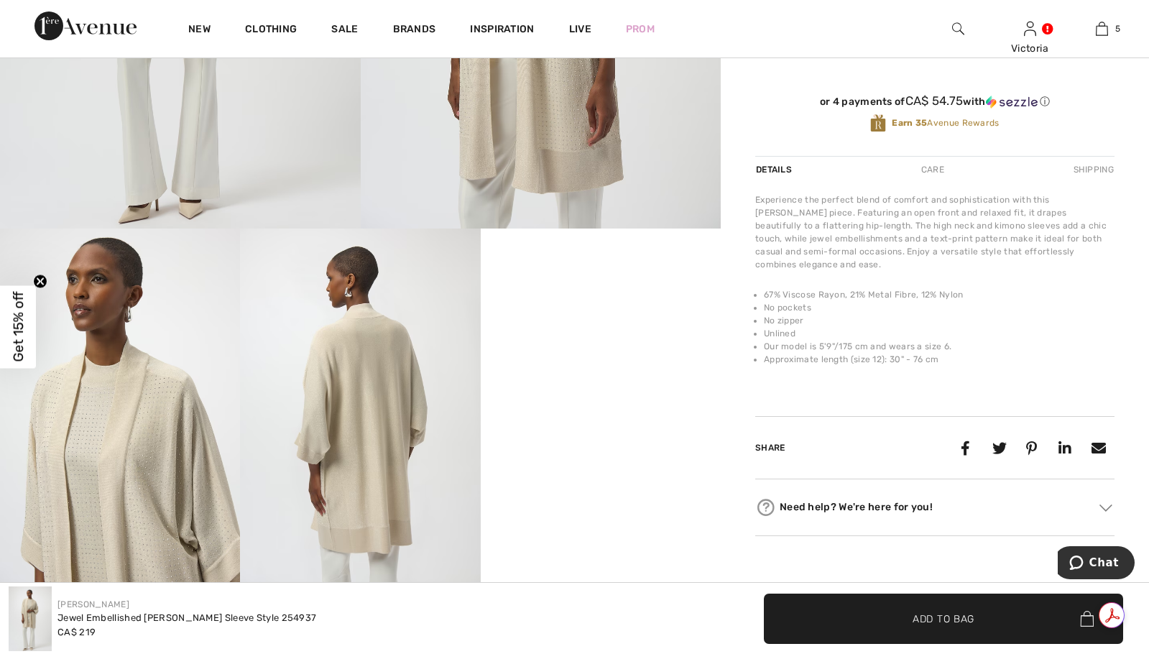
click at [374, 364] on img at bounding box center [360, 408] width 240 height 360
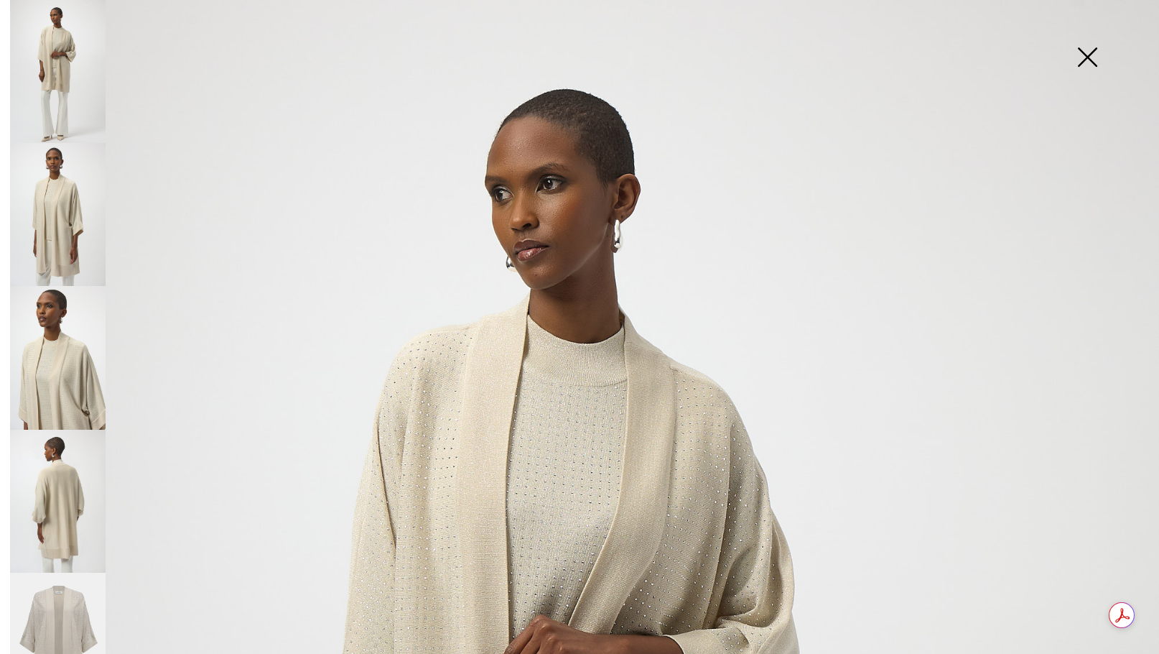
click at [72, 219] on img at bounding box center [58, 214] width 96 height 143
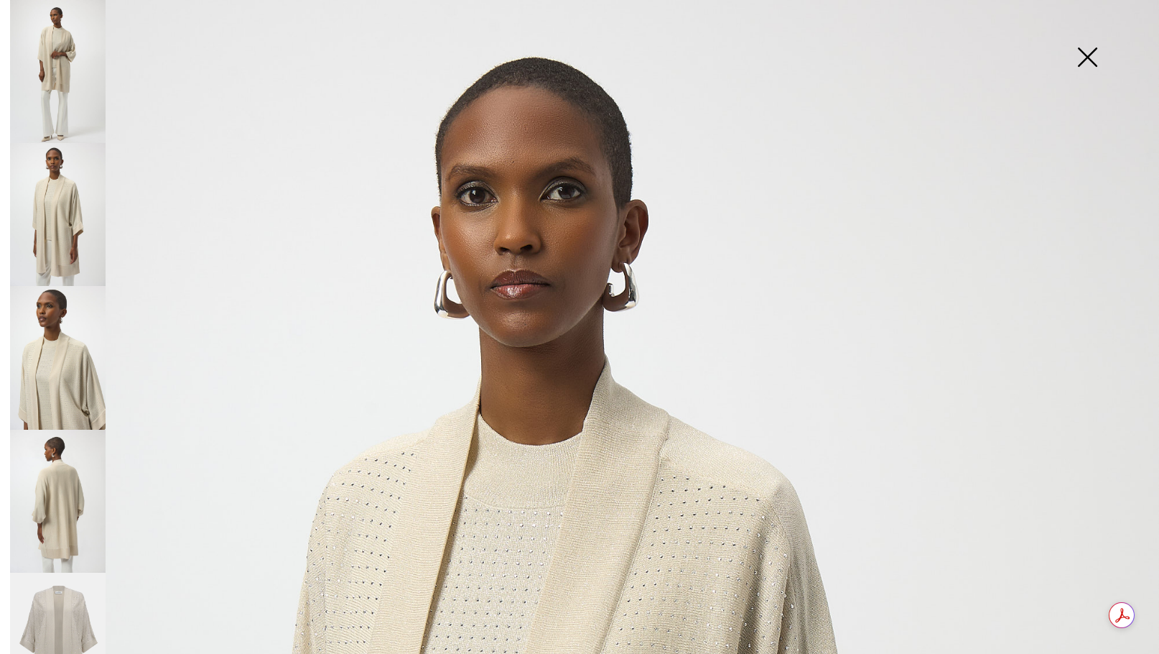
click at [58, 328] on img at bounding box center [58, 357] width 96 height 143
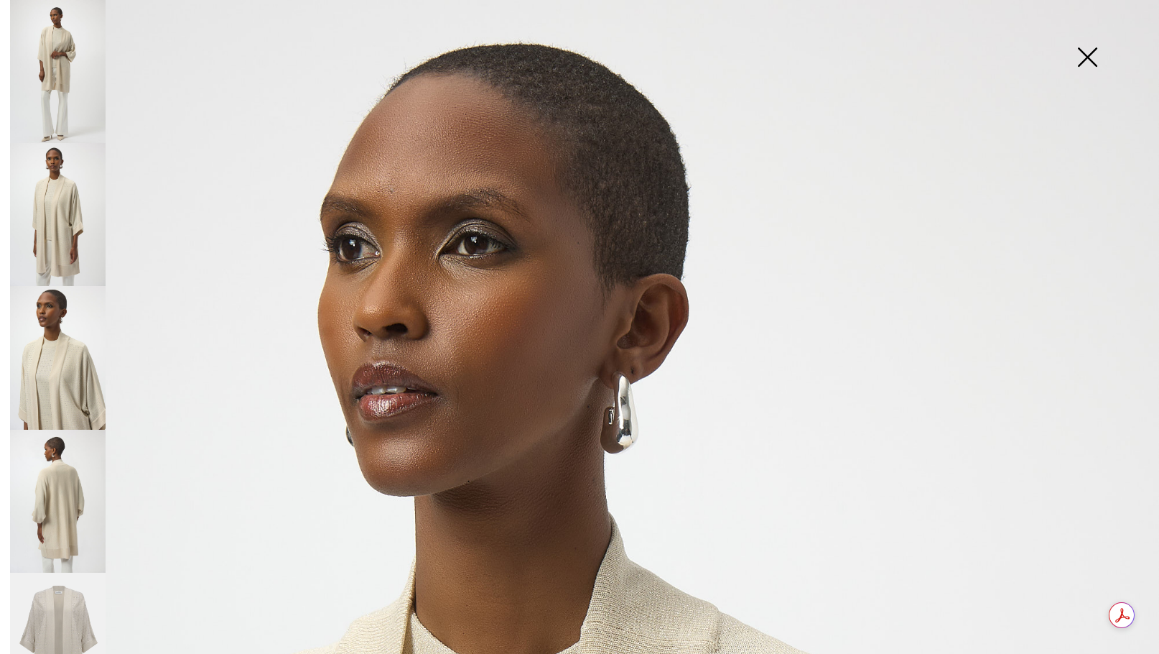
click at [48, 489] on img at bounding box center [58, 501] width 96 height 143
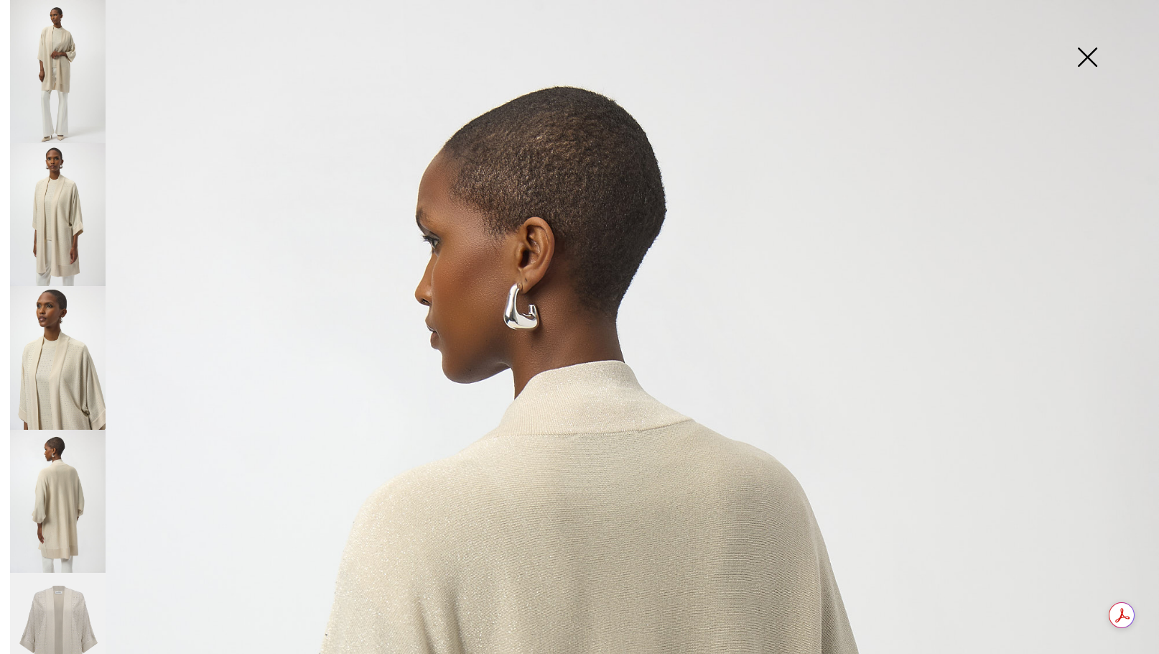
click at [55, 584] on img at bounding box center [58, 645] width 96 height 144
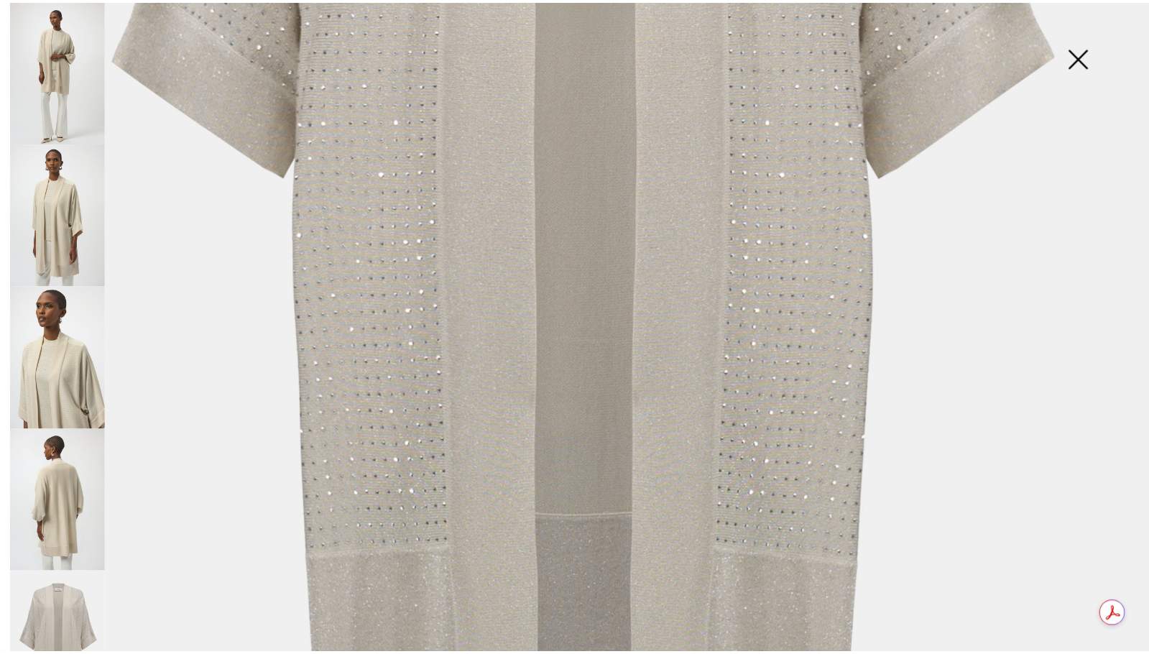
scroll to position [805, 0]
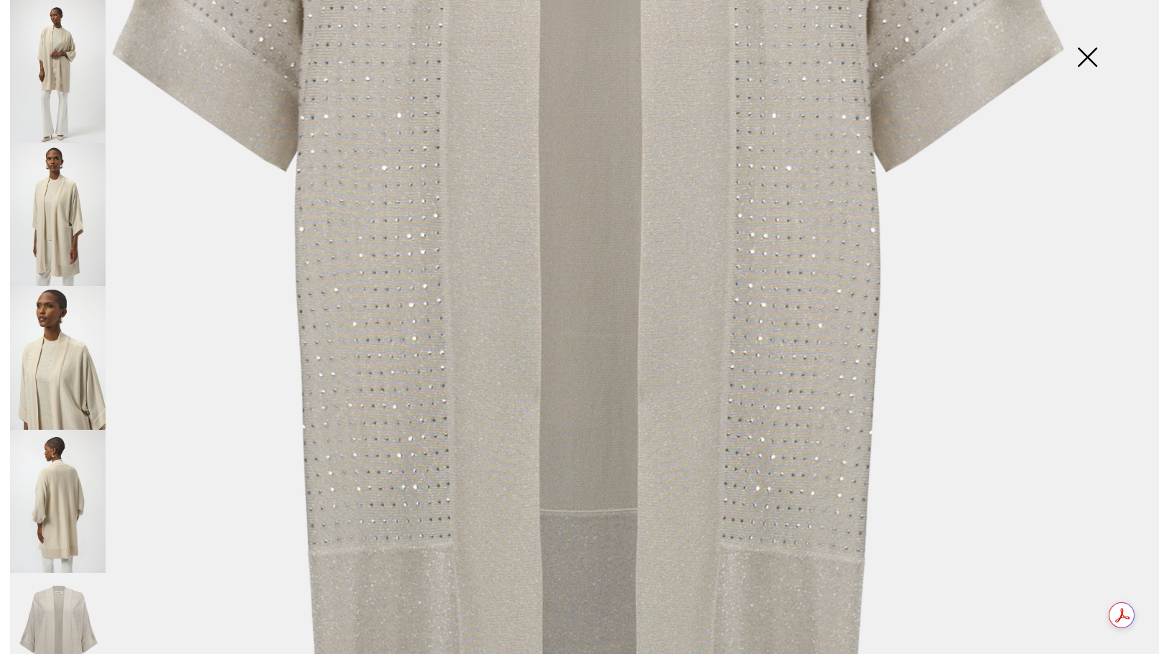
click at [1094, 58] on img at bounding box center [1088, 59] width 72 height 74
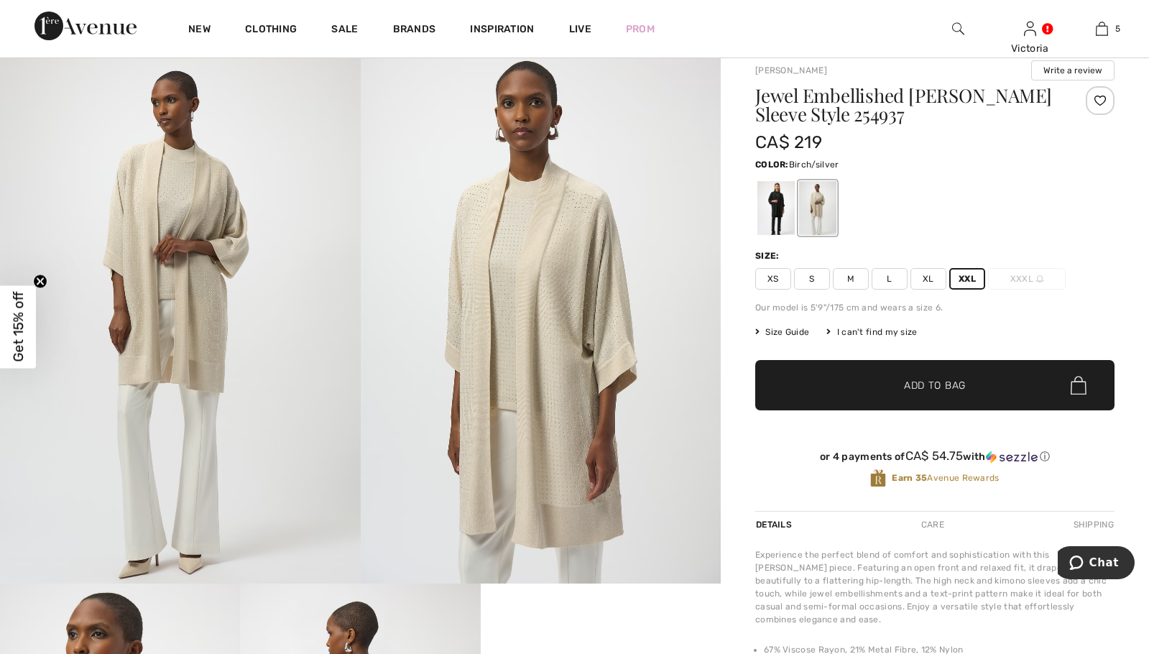
scroll to position [0, 0]
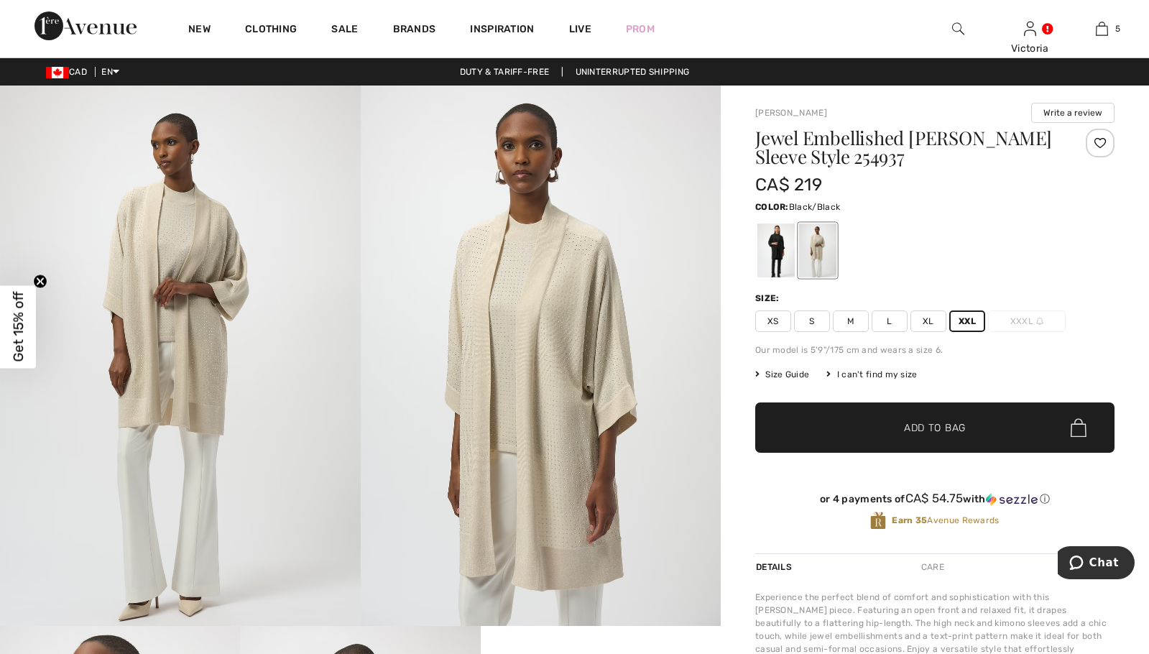
click at [766, 240] on div at bounding box center [775, 250] width 37 height 54
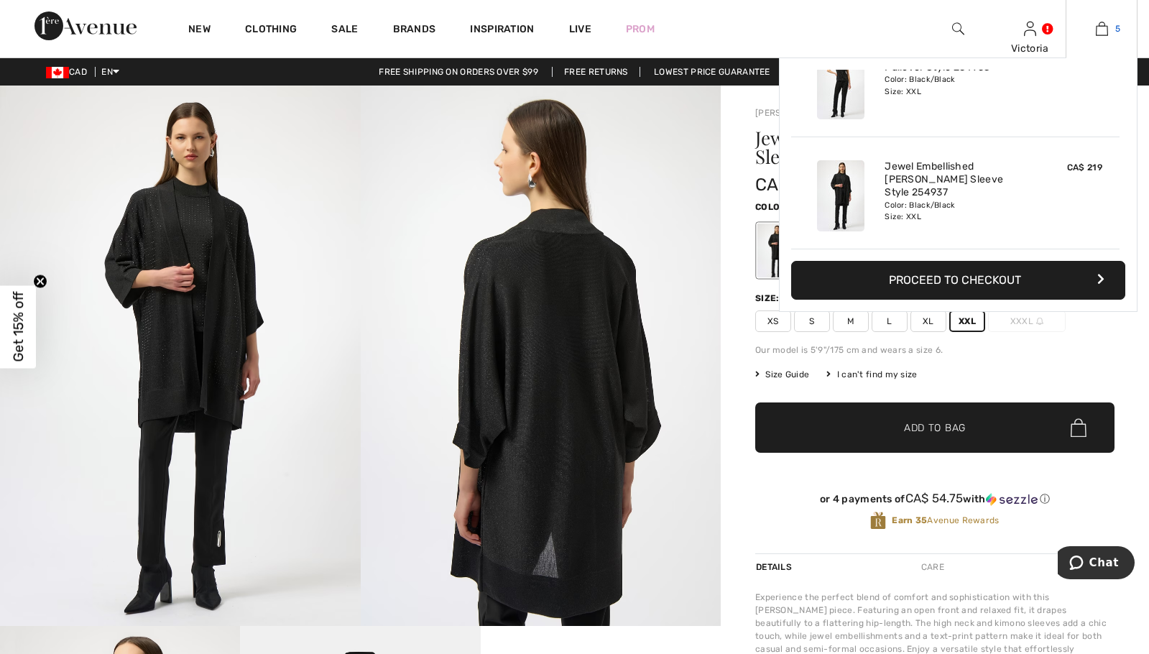
click at [1103, 30] on img at bounding box center [1101, 28] width 12 height 17
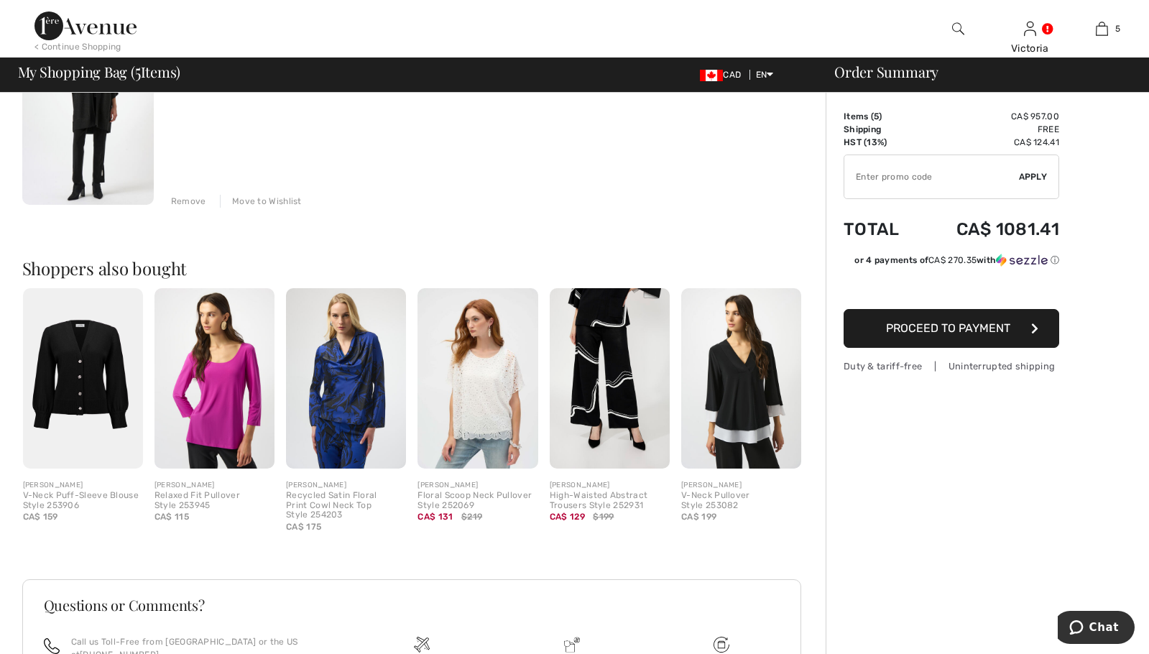
scroll to position [1111, 0]
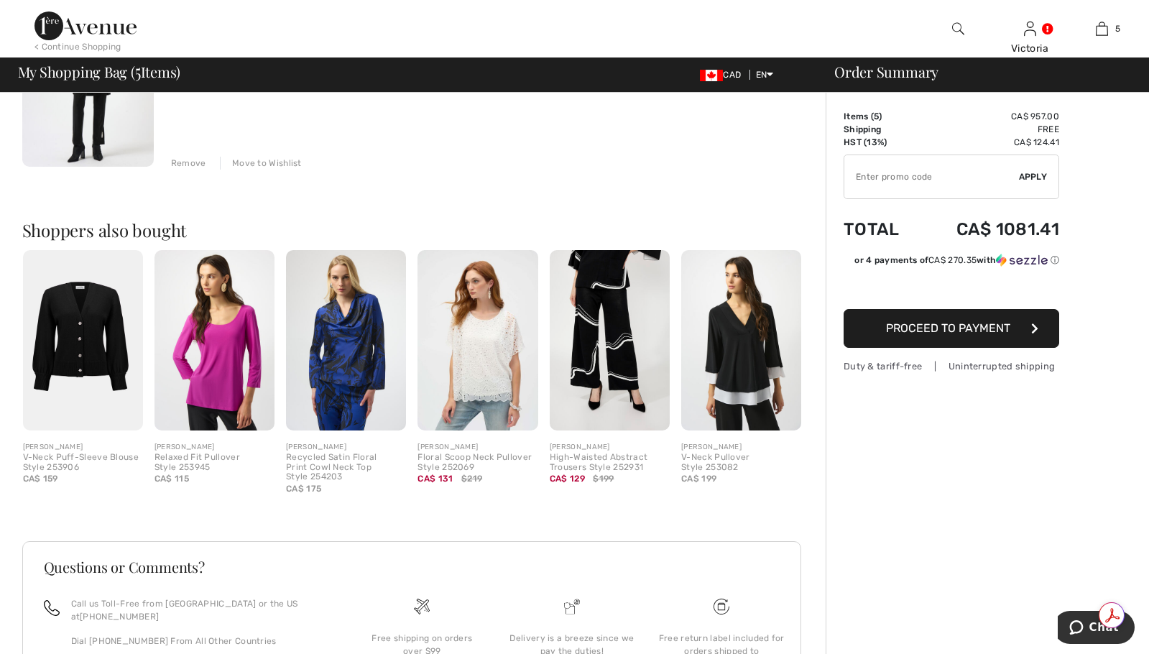
click at [483, 402] on img at bounding box center [477, 340] width 120 height 180
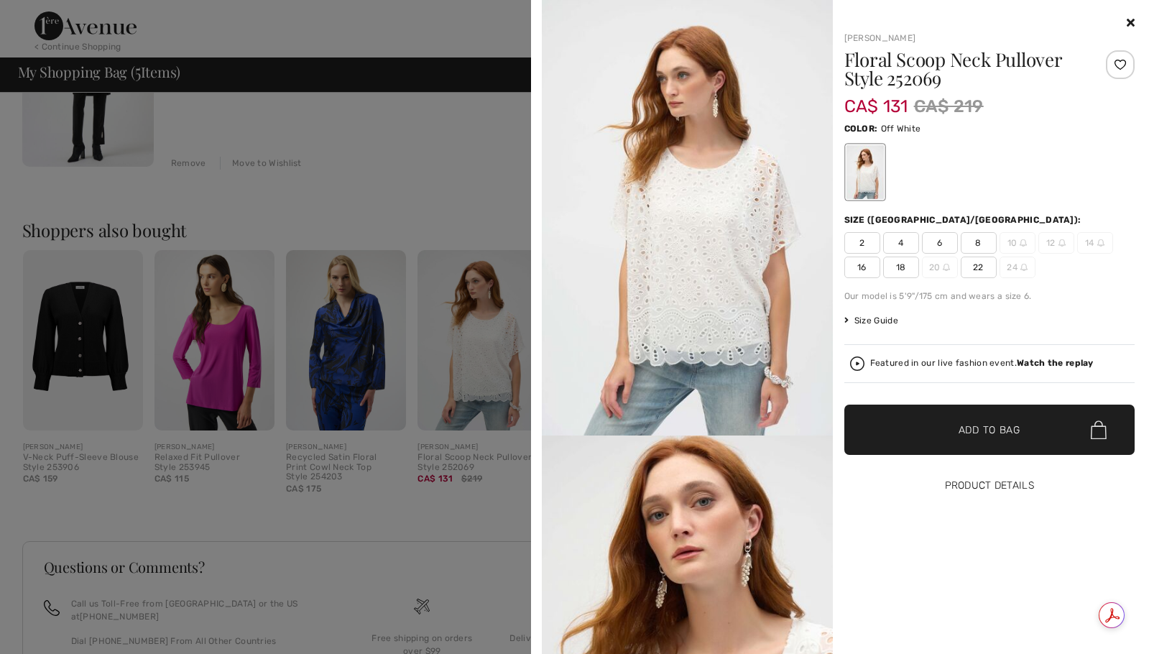
click at [958, 486] on button "Product Details" at bounding box center [989, 485] width 291 height 50
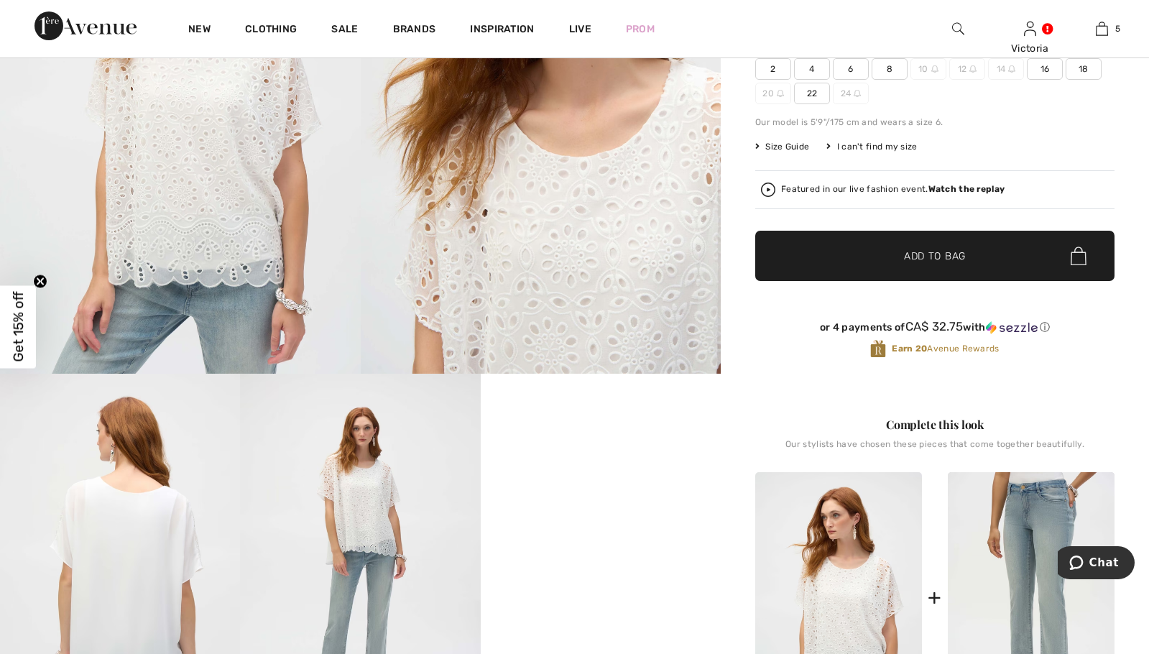
scroll to position [177, 0]
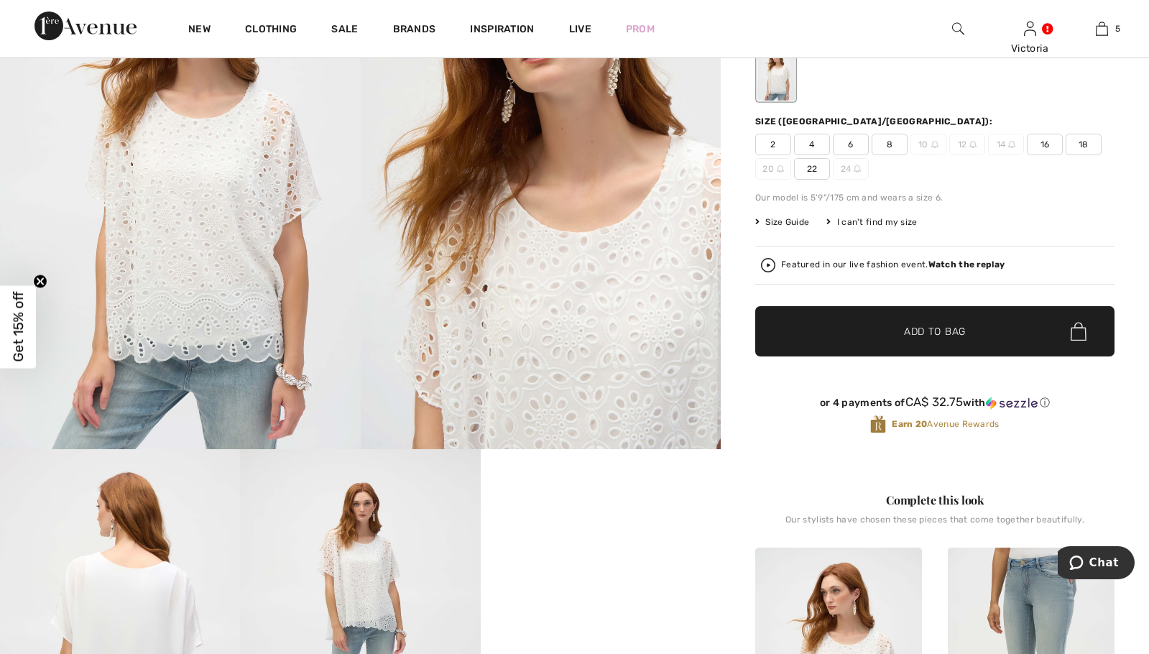
click at [808, 174] on span "22" at bounding box center [812, 169] width 36 height 22
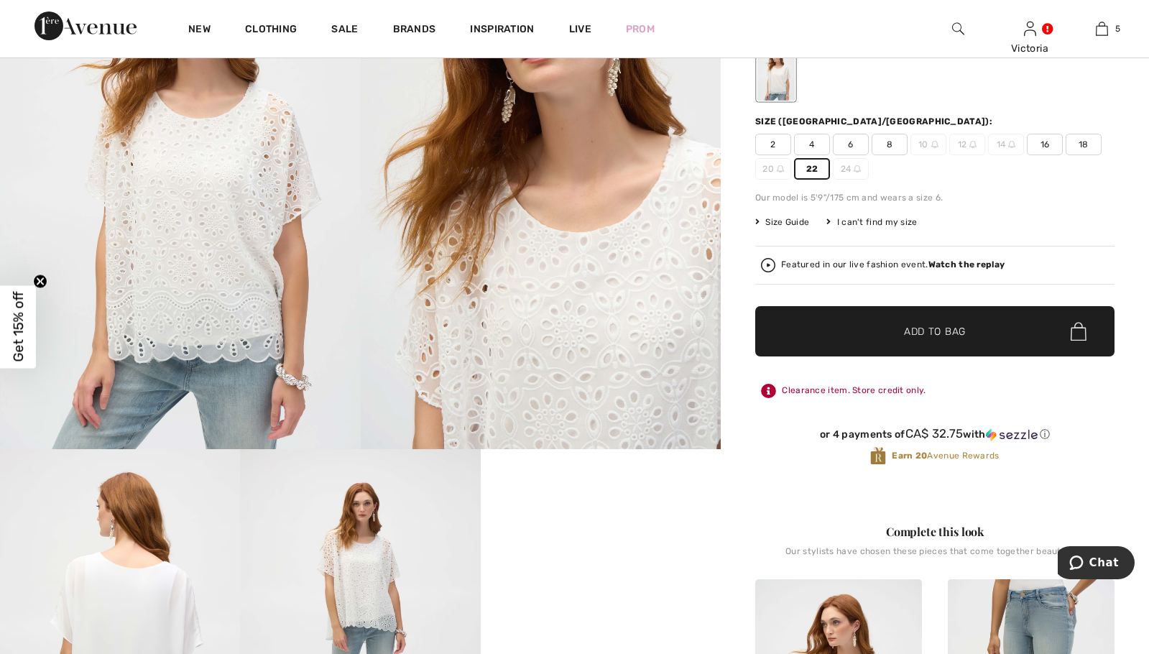
click at [909, 332] on span "Add to Bag" at bounding box center [935, 331] width 62 height 15
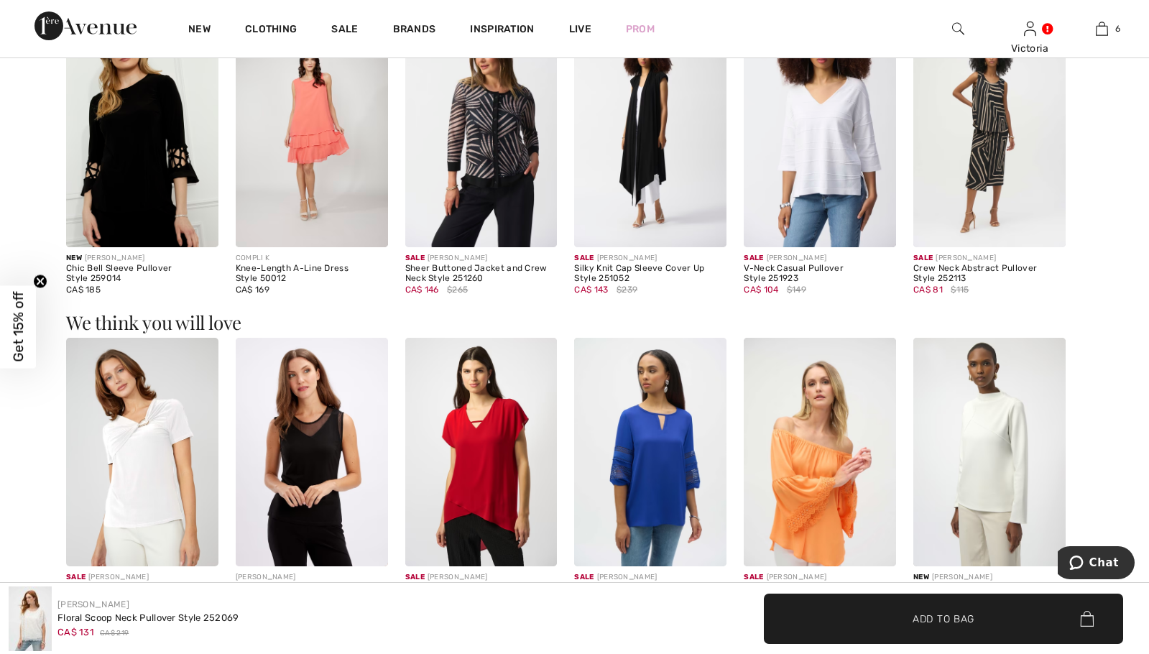
scroll to position [1477, 0]
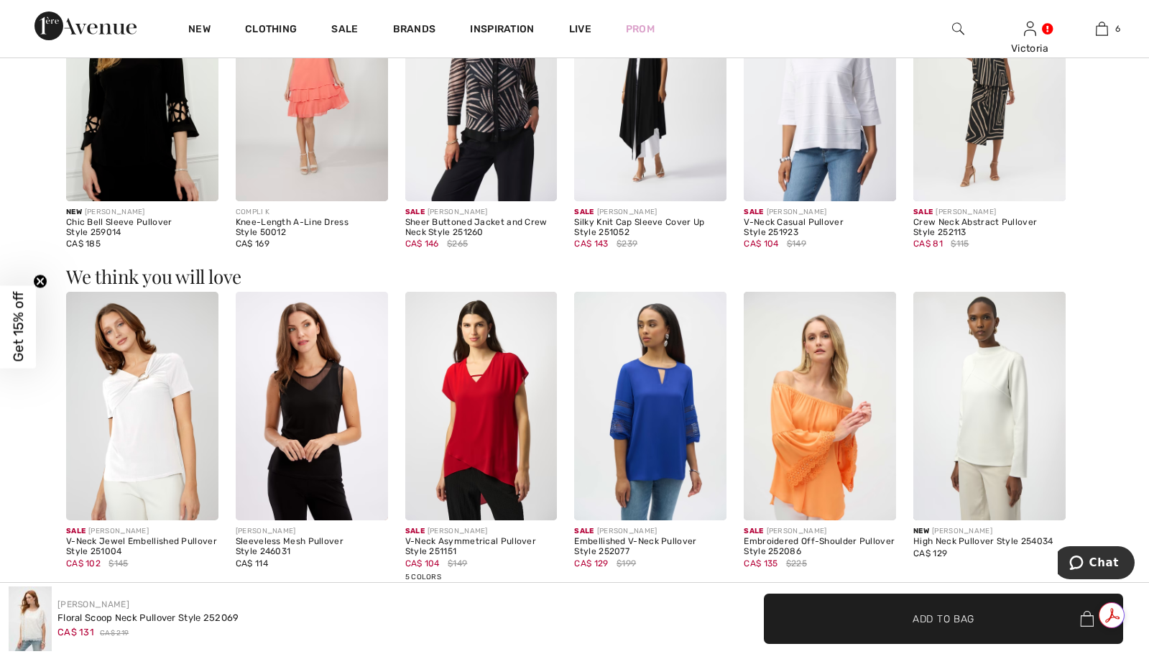
click at [504, 439] on img at bounding box center [481, 406] width 152 height 228
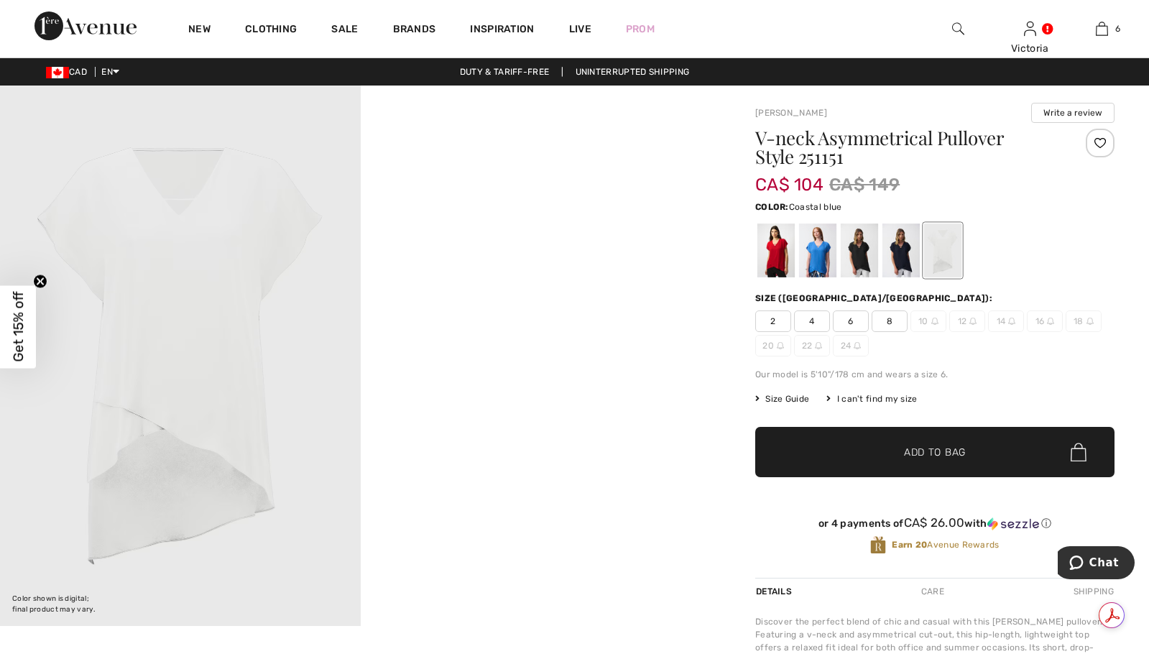
click at [821, 245] on div at bounding box center [817, 250] width 37 height 54
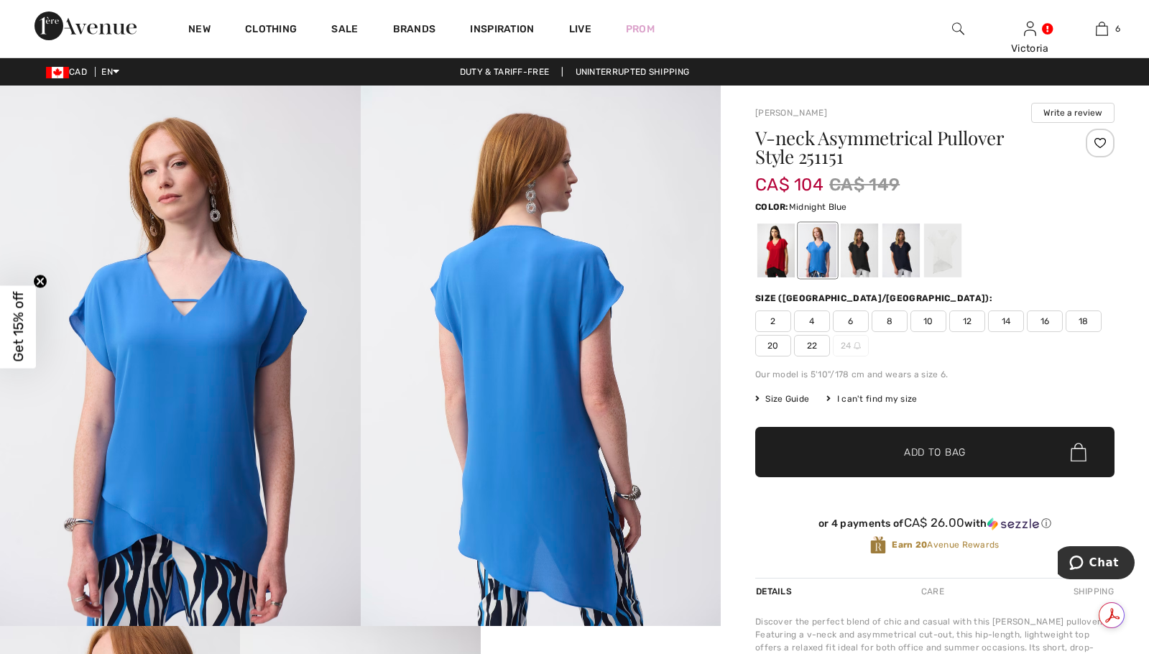
click at [901, 255] on div at bounding box center [900, 250] width 37 height 54
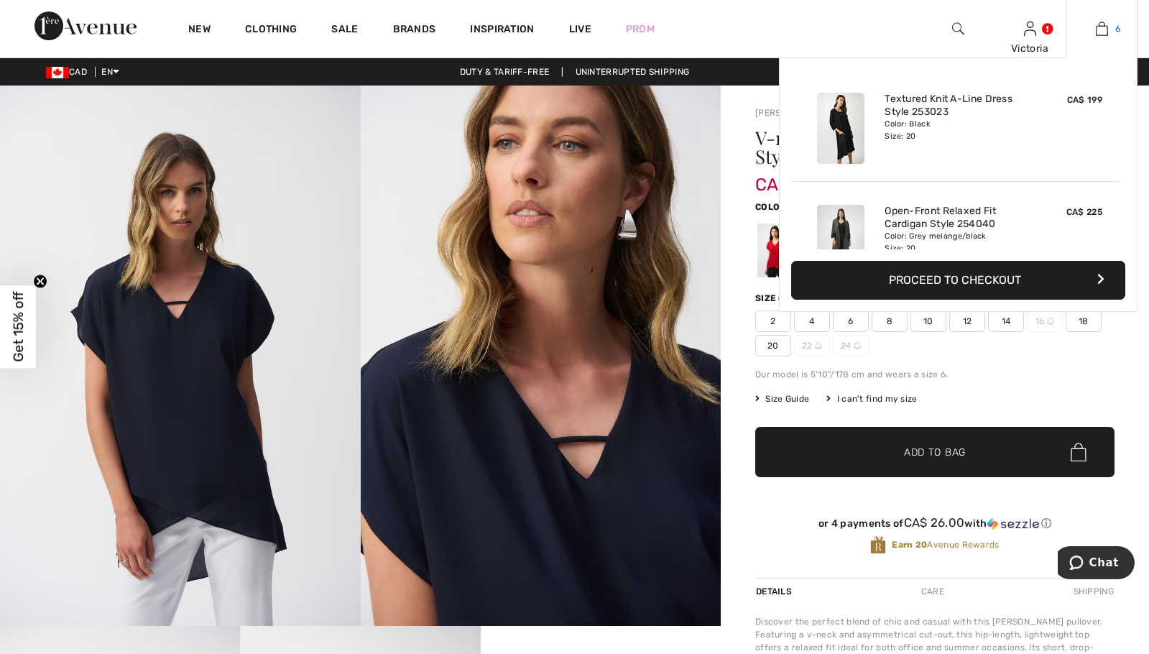
click at [1108, 32] on link "6" at bounding box center [1101, 28] width 70 height 17
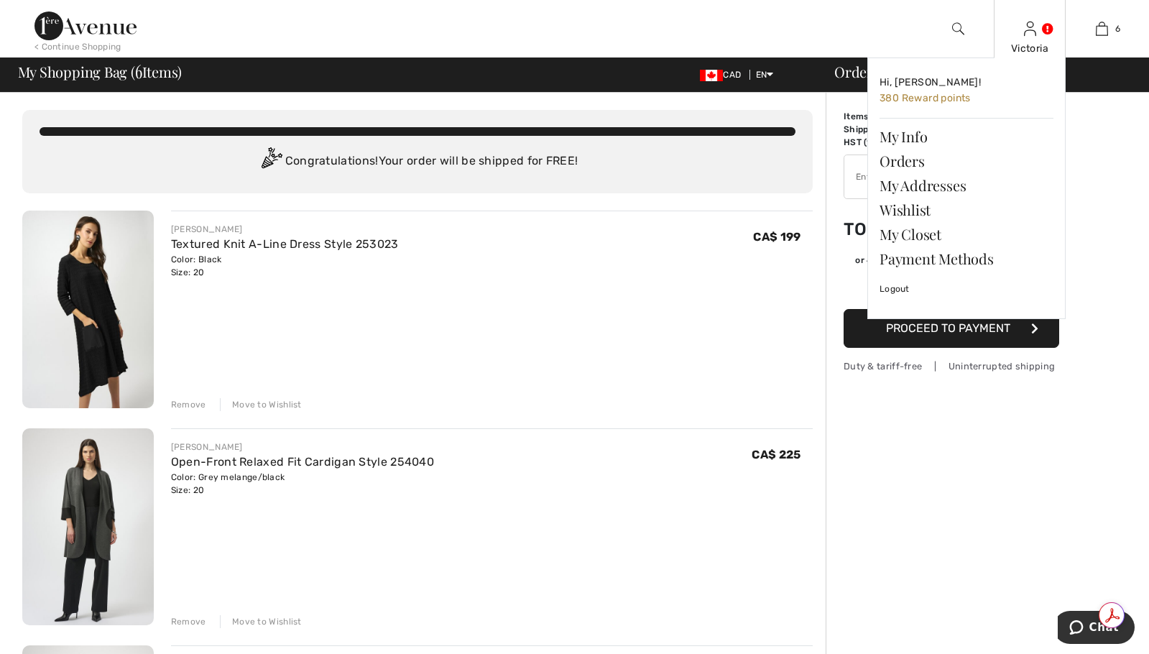
click at [1036, 25] on div "Victoria Hi, [PERSON_NAME]! 380 Reward points My Info Orders My Addresses Wishl…" at bounding box center [1029, 28] width 72 height 57
click at [1036, 28] on link at bounding box center [1030, 29] width 12 height 14
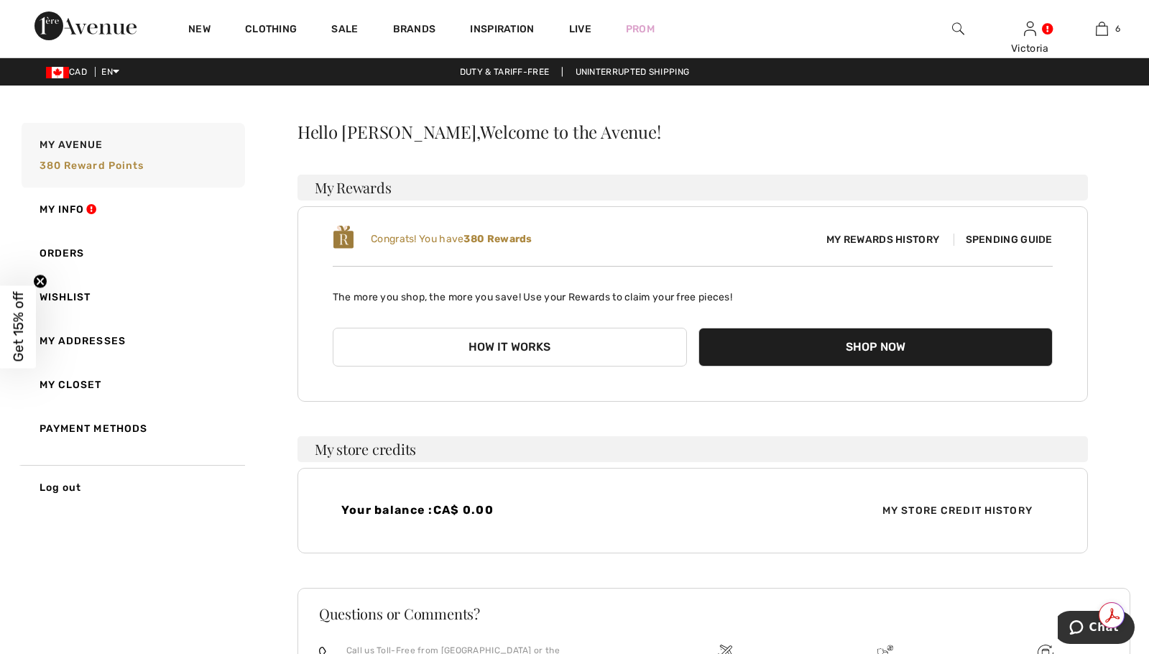
click at [941, 506] on span "My Store Credit History" at bounding box center [957, 510] width 173 height 15
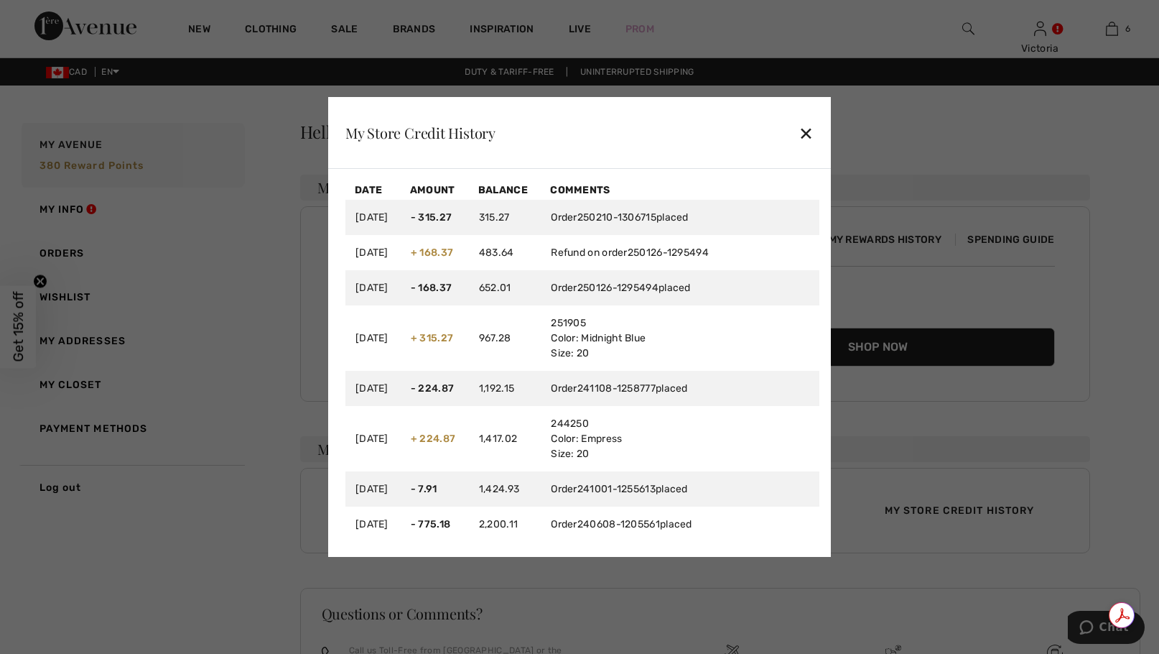
click at [812, 128] on div "✕" at bounding box center [806, 133] width 15 height 30
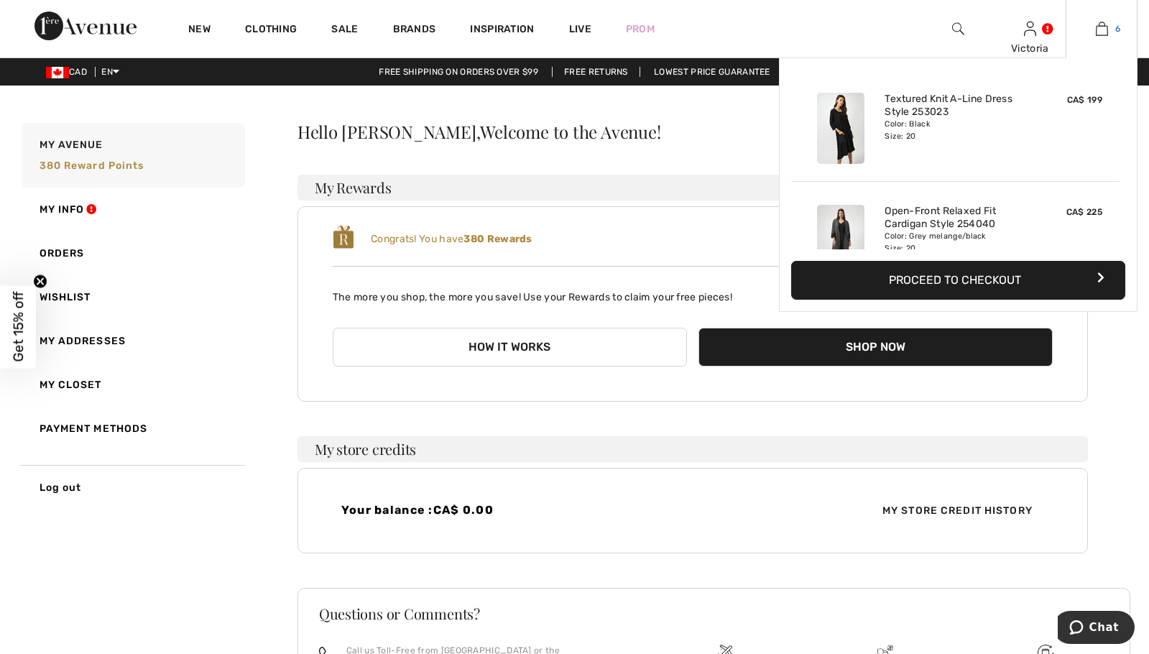
click at [1093, 27] on link "6" at bounding box center [1101, 28] width 70 height 17
